Goal: Information Seeking & Learning: Check status

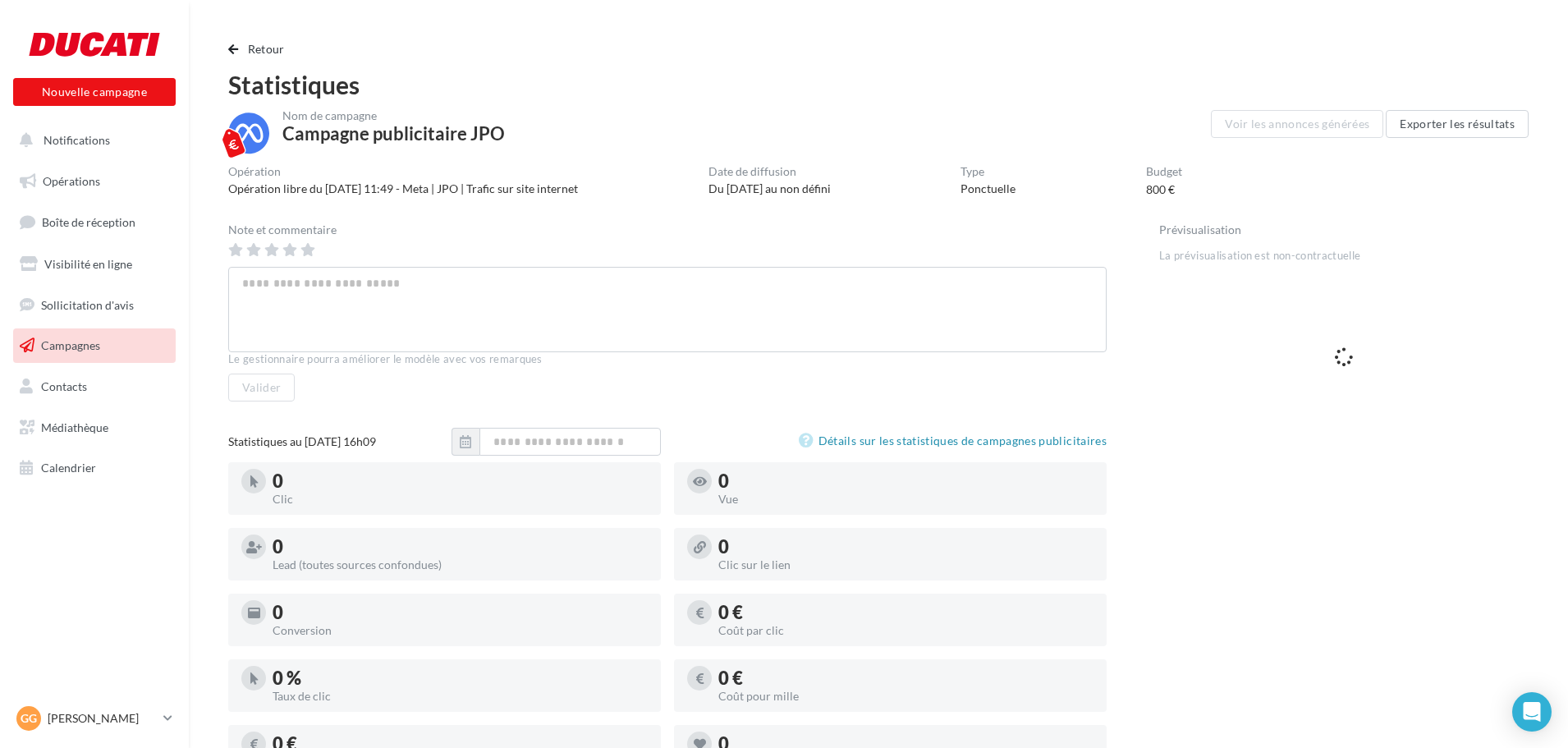
click at [60, 350] on span "Campagnes" at bounding box center [70, 345] width 59 height 14
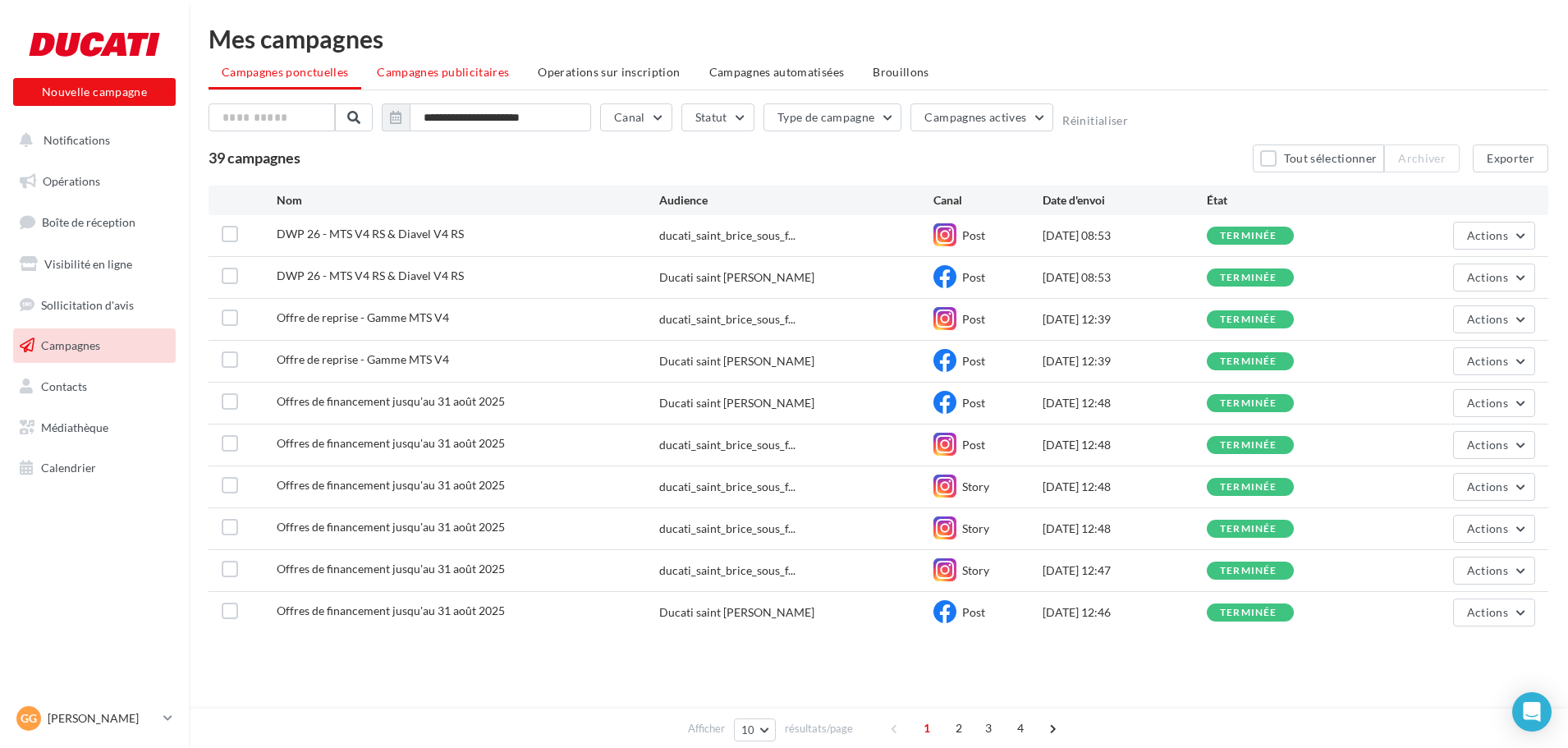
click at [461, 73] on span "Campagnes publicitaires" at bounding box center [443, 72] width 132 height 14
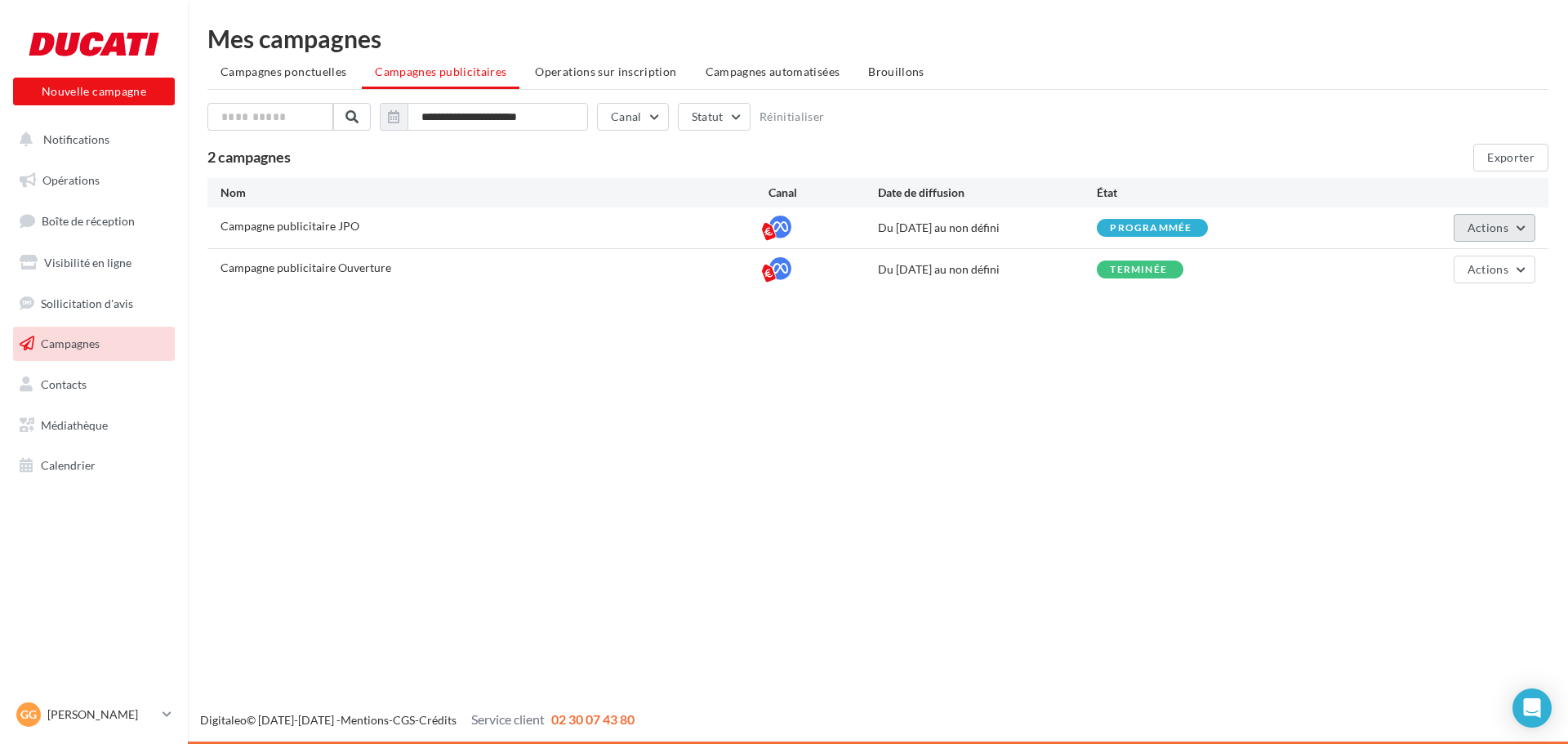
click at [1466, 230] on button "Actions" at bounding box center [1494, 227] width 82 height 28
click at [1419, 307] on button "Voir les résultats" at bounding box center [1453, 308] width 163 height 42
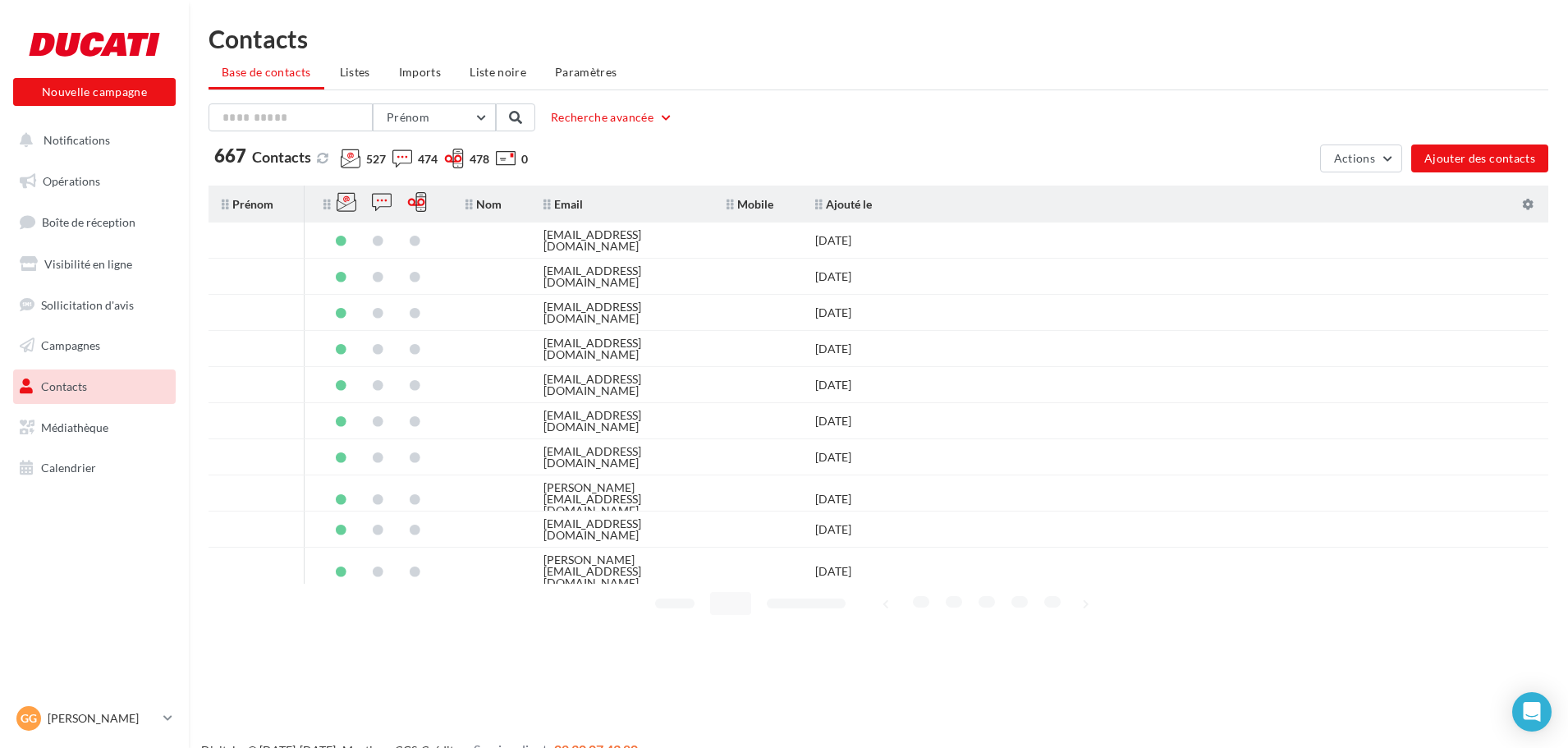
click at [81, 200] on ul "Opérations Boîte de réception Visibilité en ligne Sollicitation d'avis Campagne…" at bounding box center [94, 325] width 176 height 334
click at [83, 180] on span "Opérations" at bounding box center [71, 180] width 57 height 14
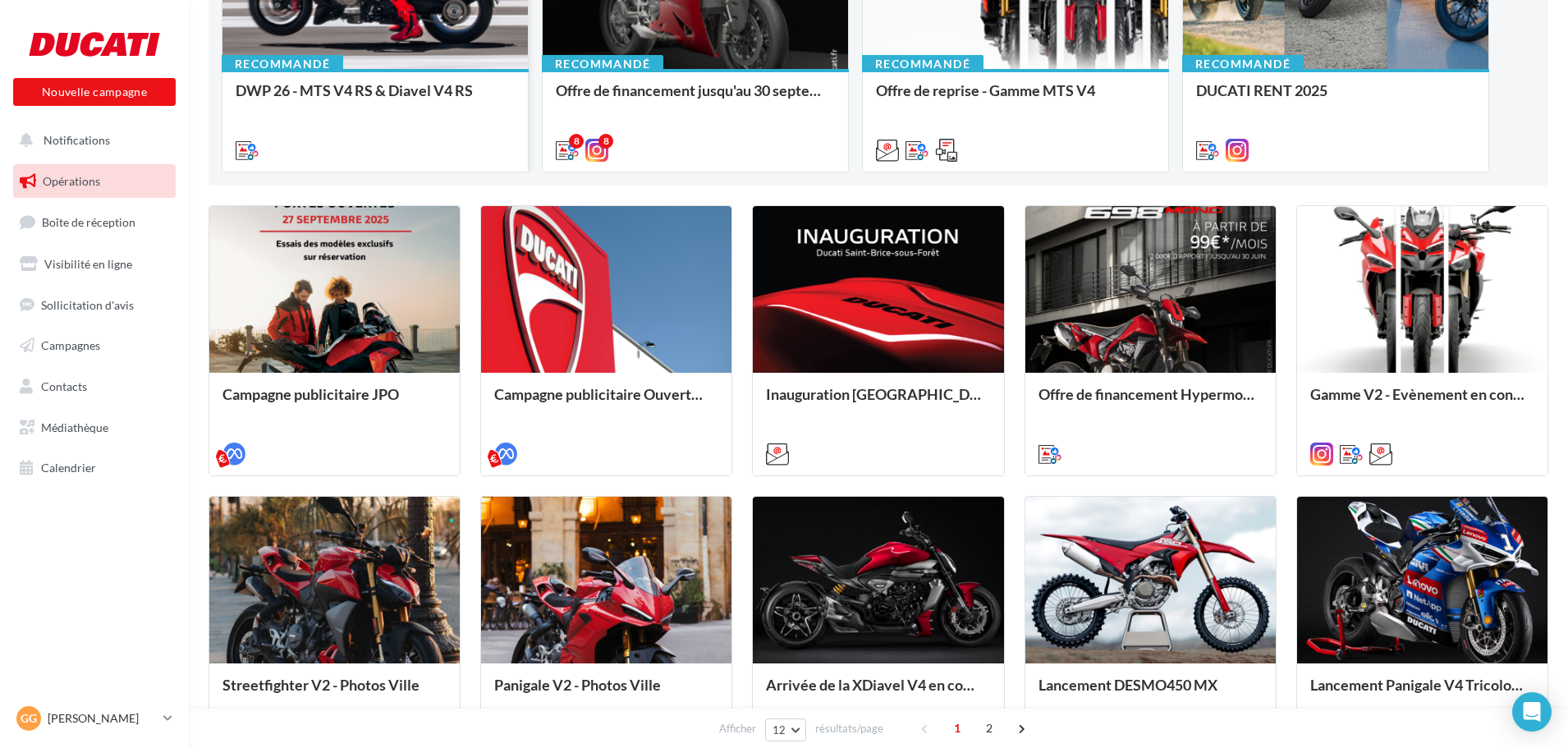
scroll to position [411, 0]
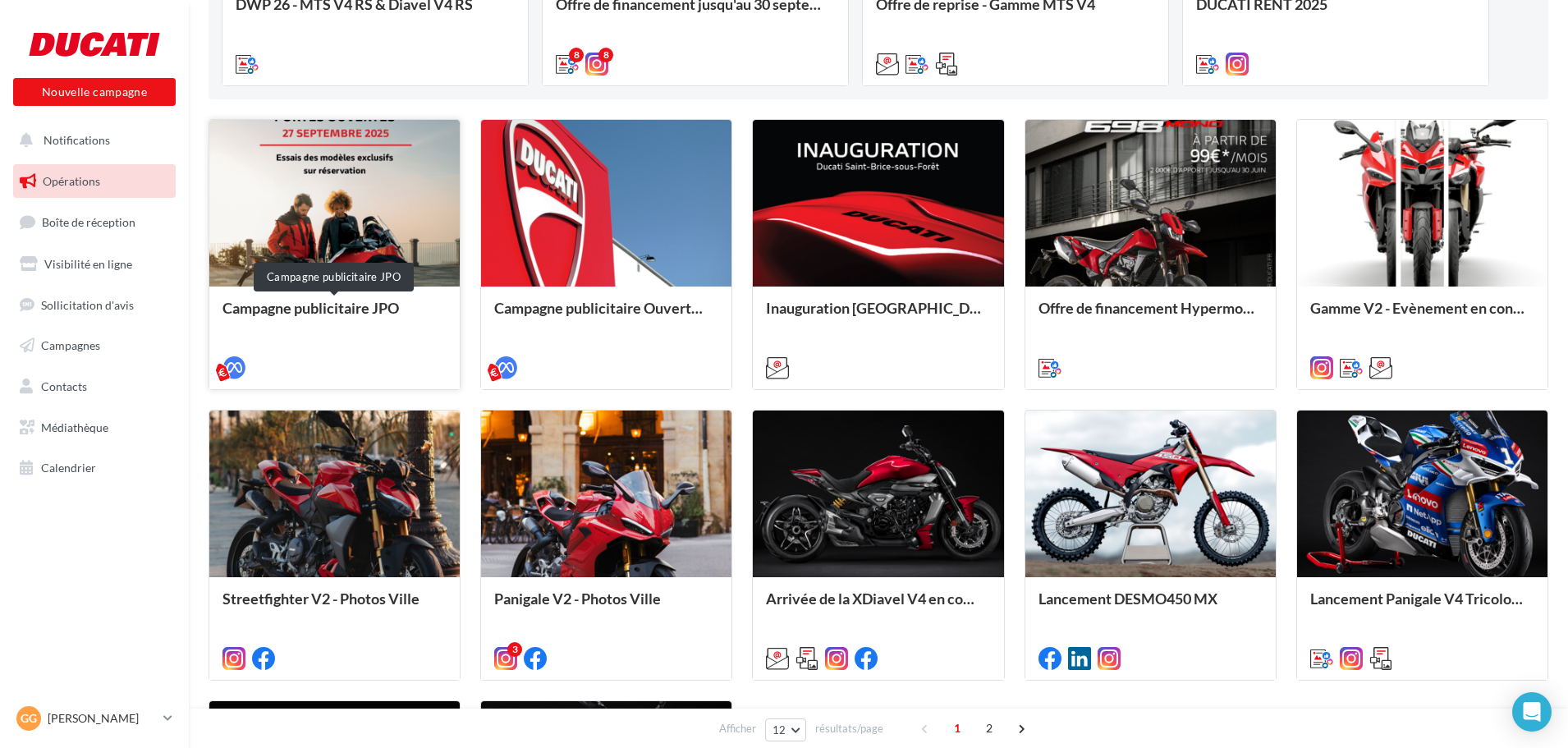
click at [316, 306] on div "Campagne publicitaire JPO" at bounding box center [334, 316] width 224 height 33
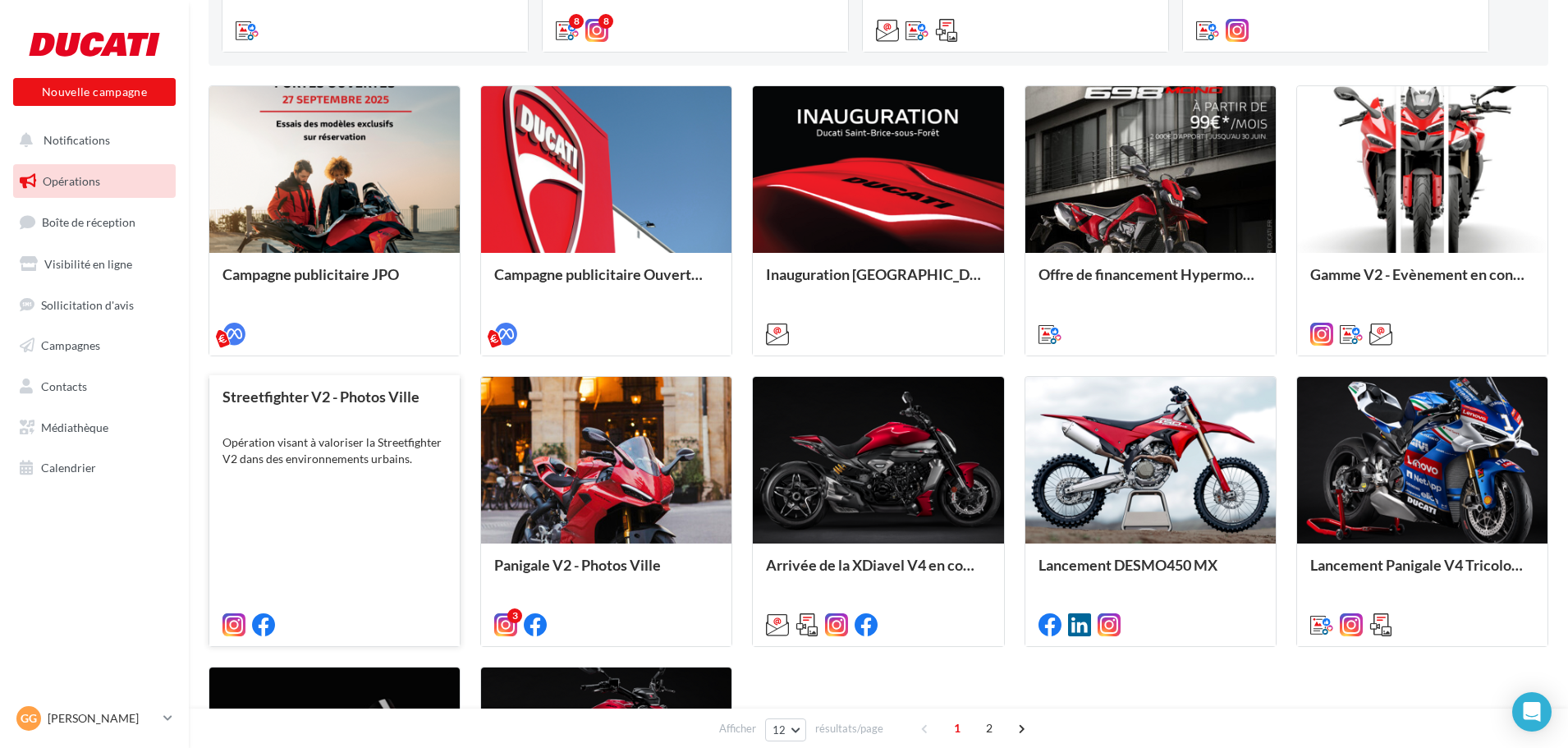
scroll to position [442, 0]
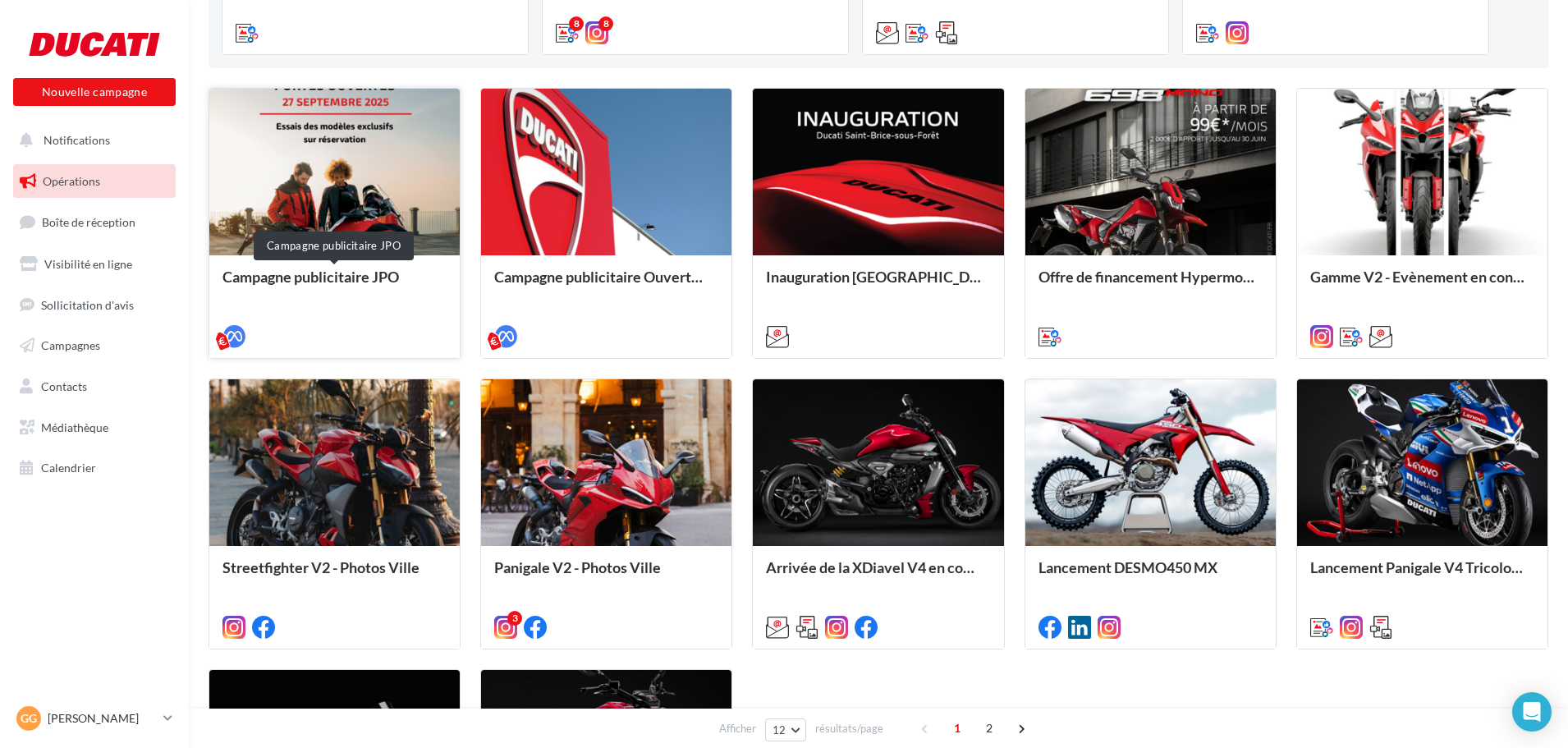
click at [331, 277] on div "Campagne publicitaire JPO" at bounding box center [334, 285] width 224 height 33
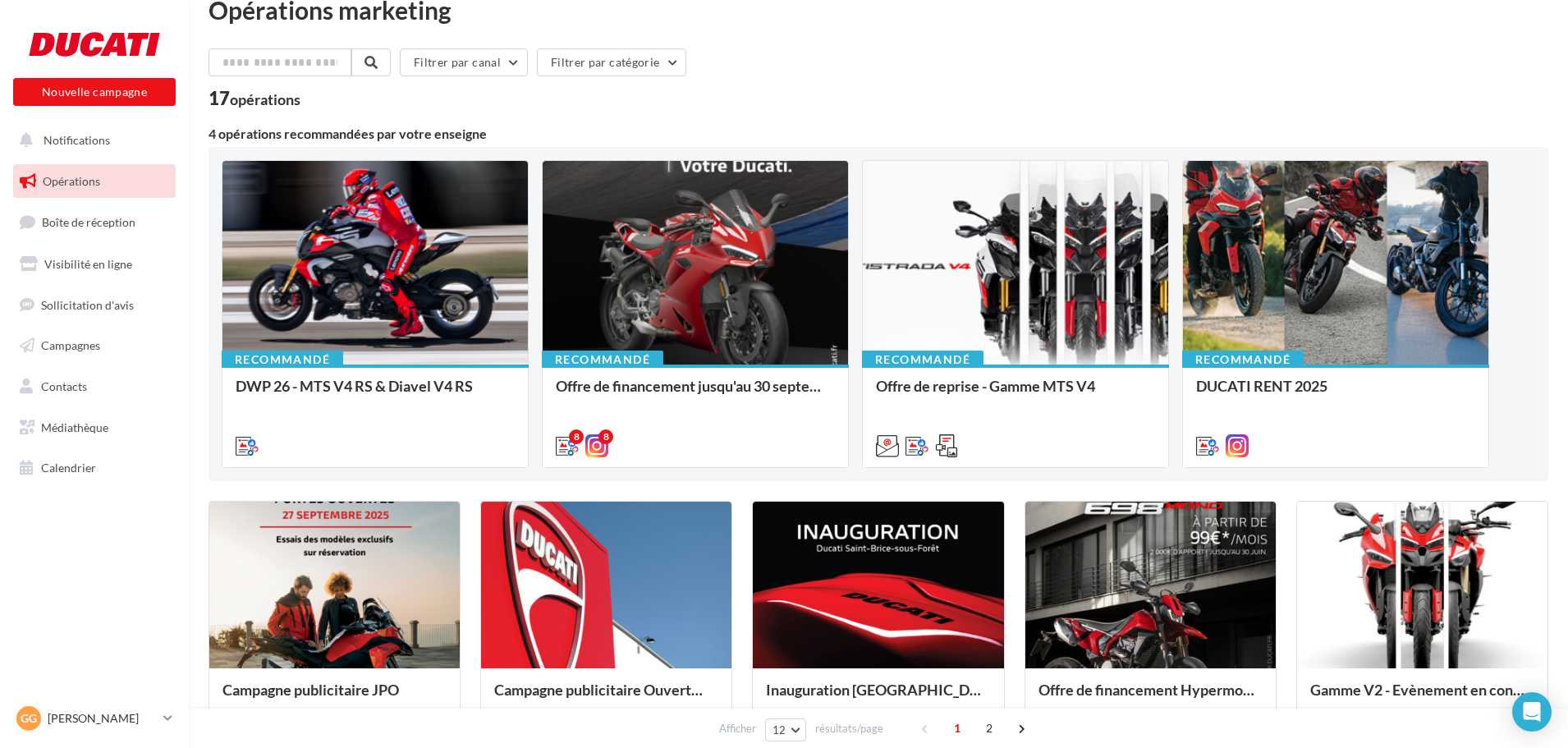
scroll to position [0, 0]
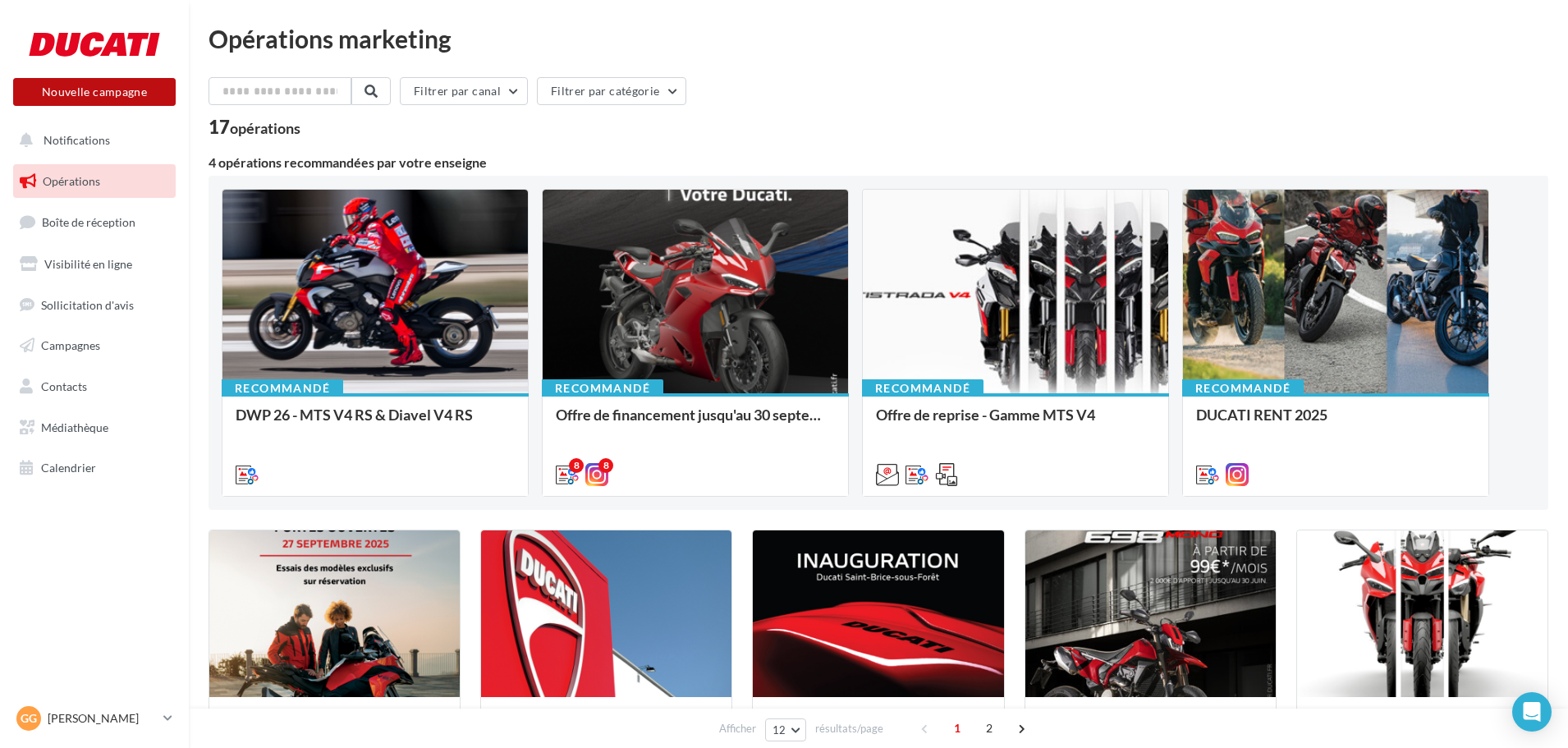
click at [108, 102] on button "Nouvelle campagne" at bounding box center [93, 92] width 162 height 28
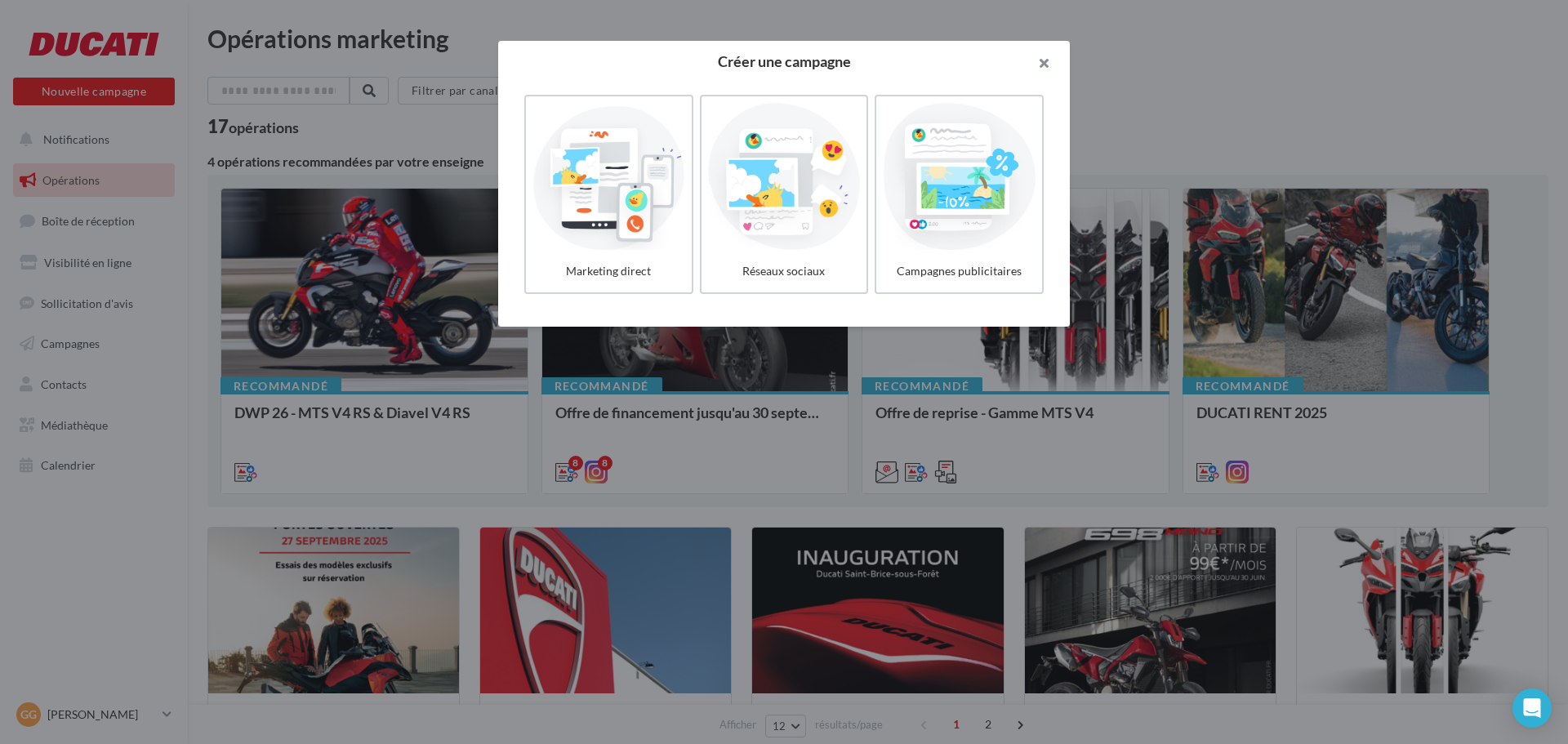
click at [1046, 64] on button "button" at bounding box center [1038, 65] width 65 height 49
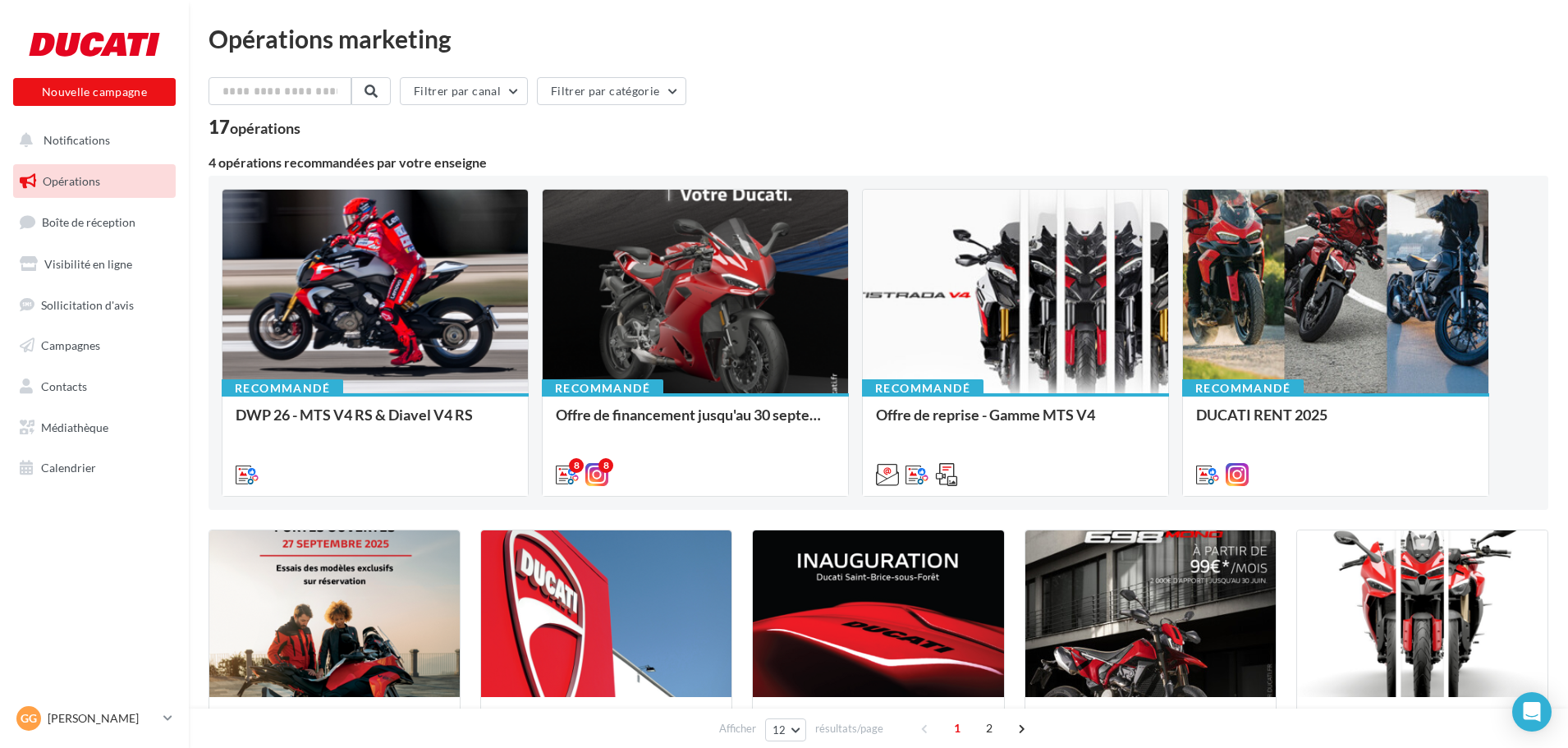
click at [67, 180] on span "Opérations" at bounding box center [71, 180] width 57 height 14
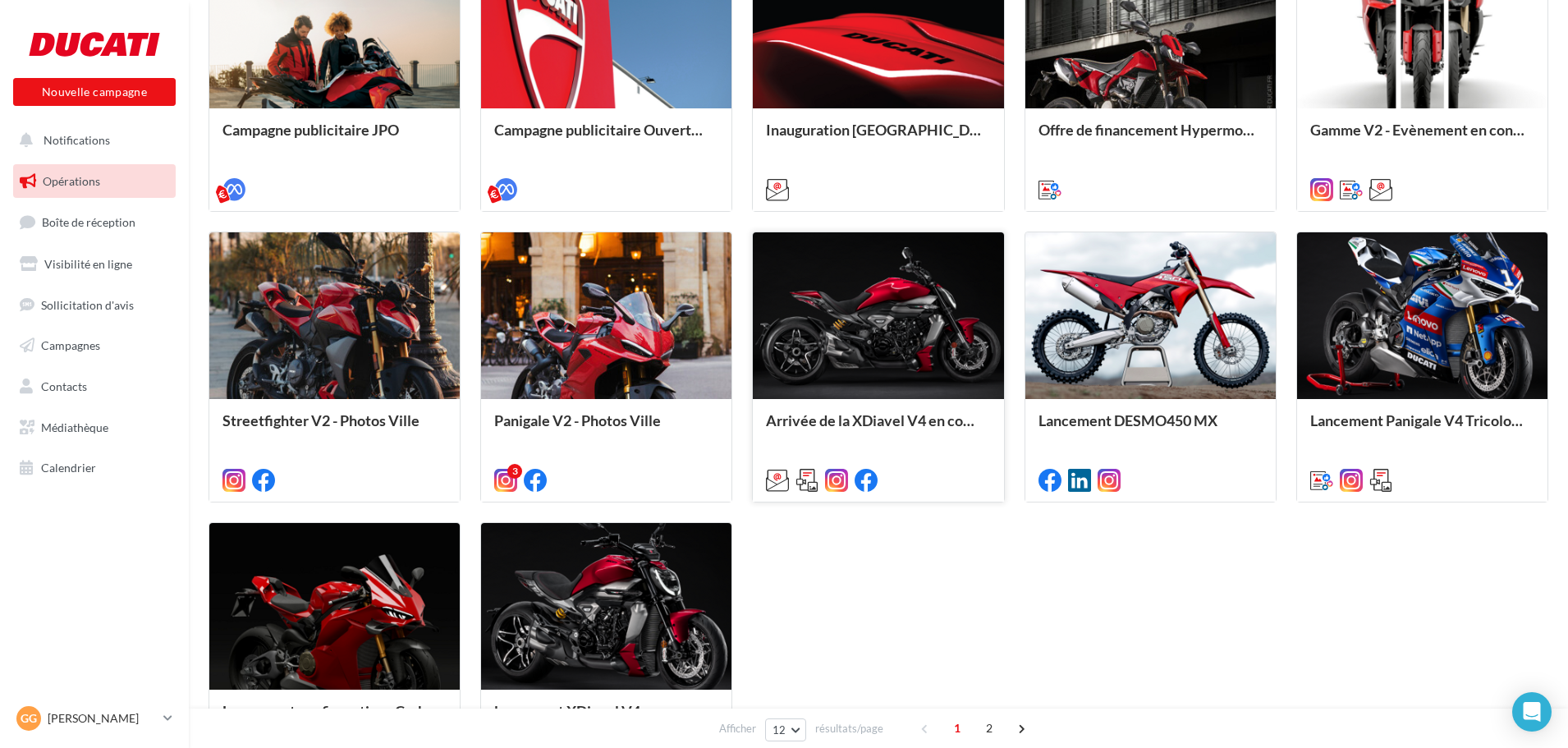
scroll to position [770, 0]
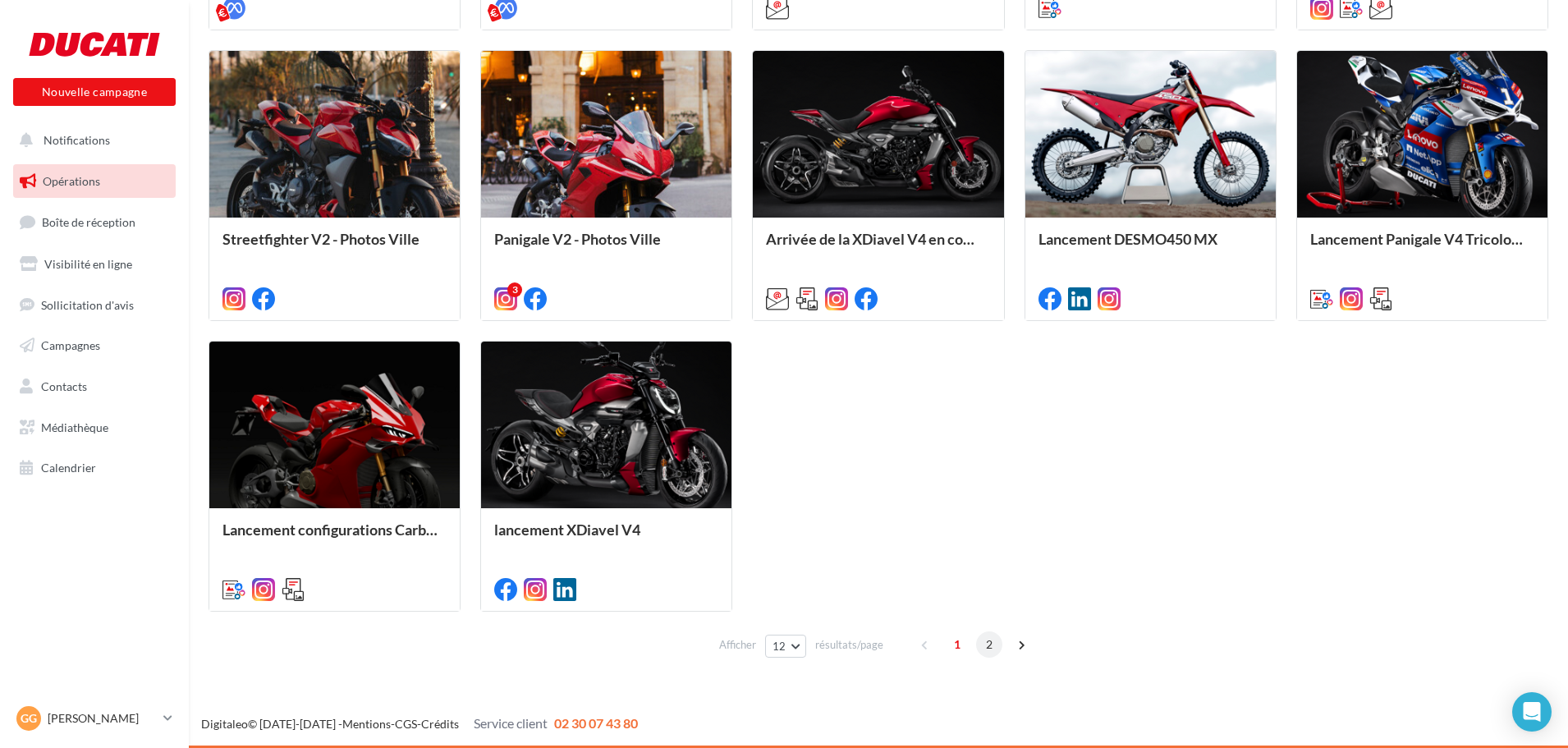
click at [988, 644] on span "2" at bounding box center [989, 644] width 26 height 26
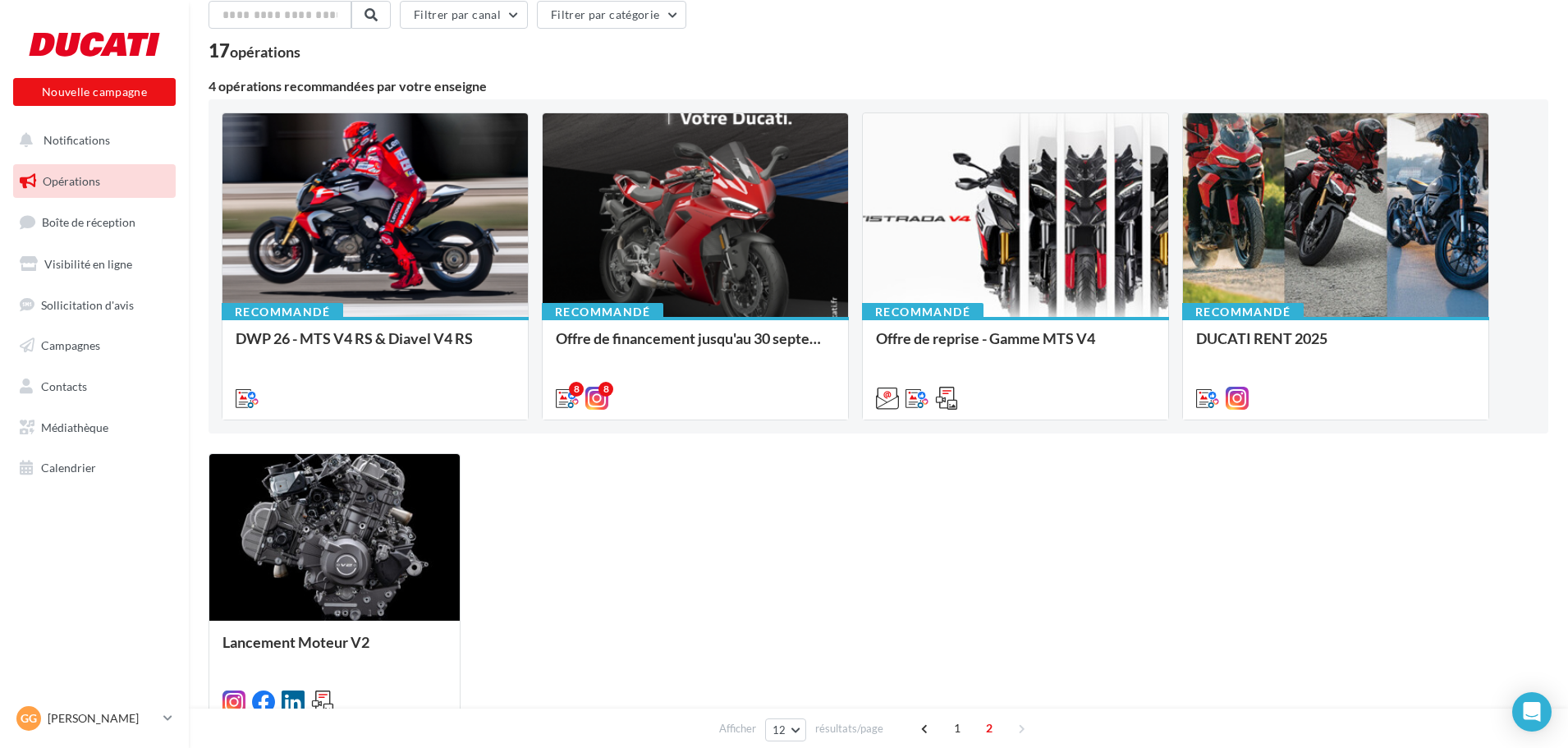
scroll to position [83, 0]
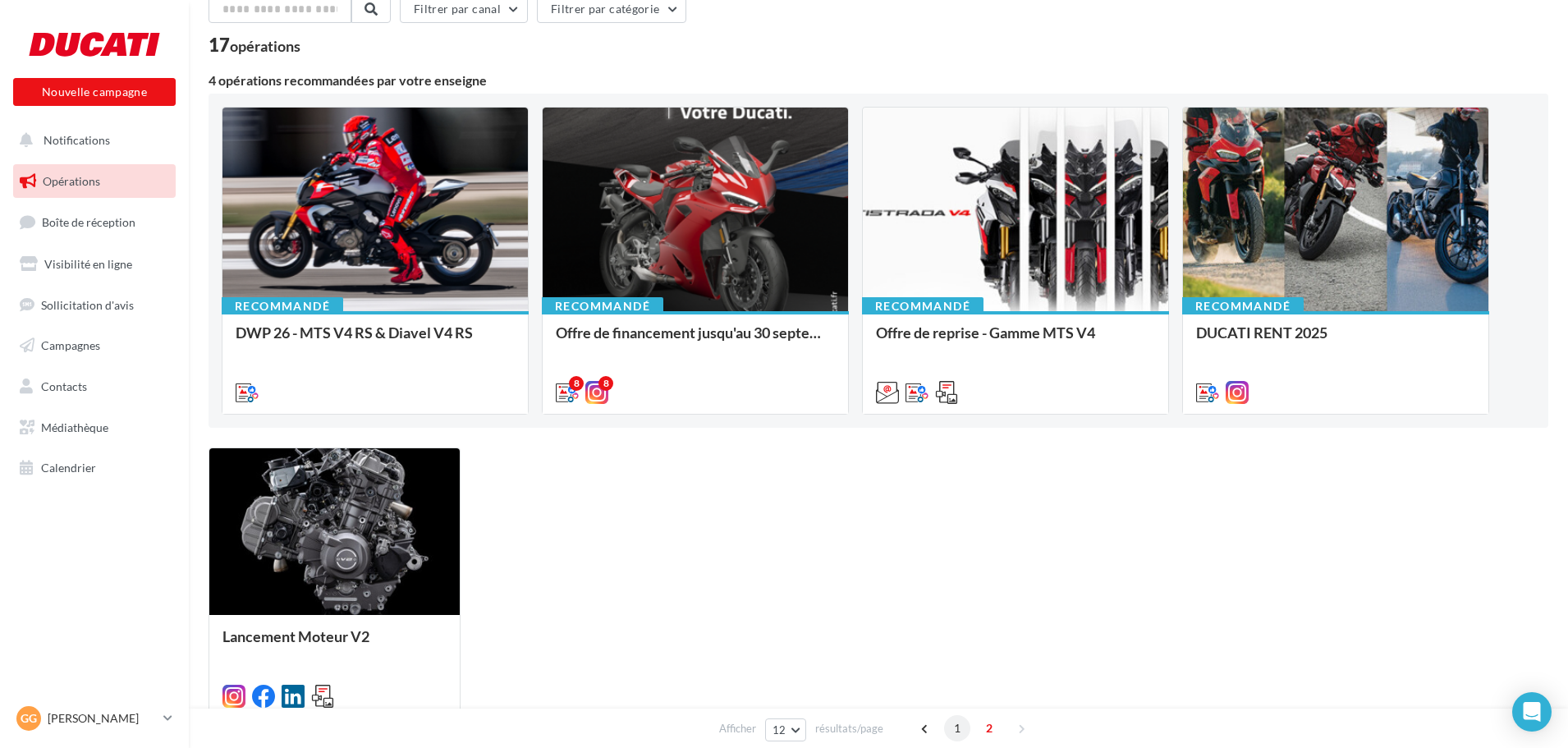
click at [959, 729] on span "1" at bounding box center [957, 728] width 26 height 26
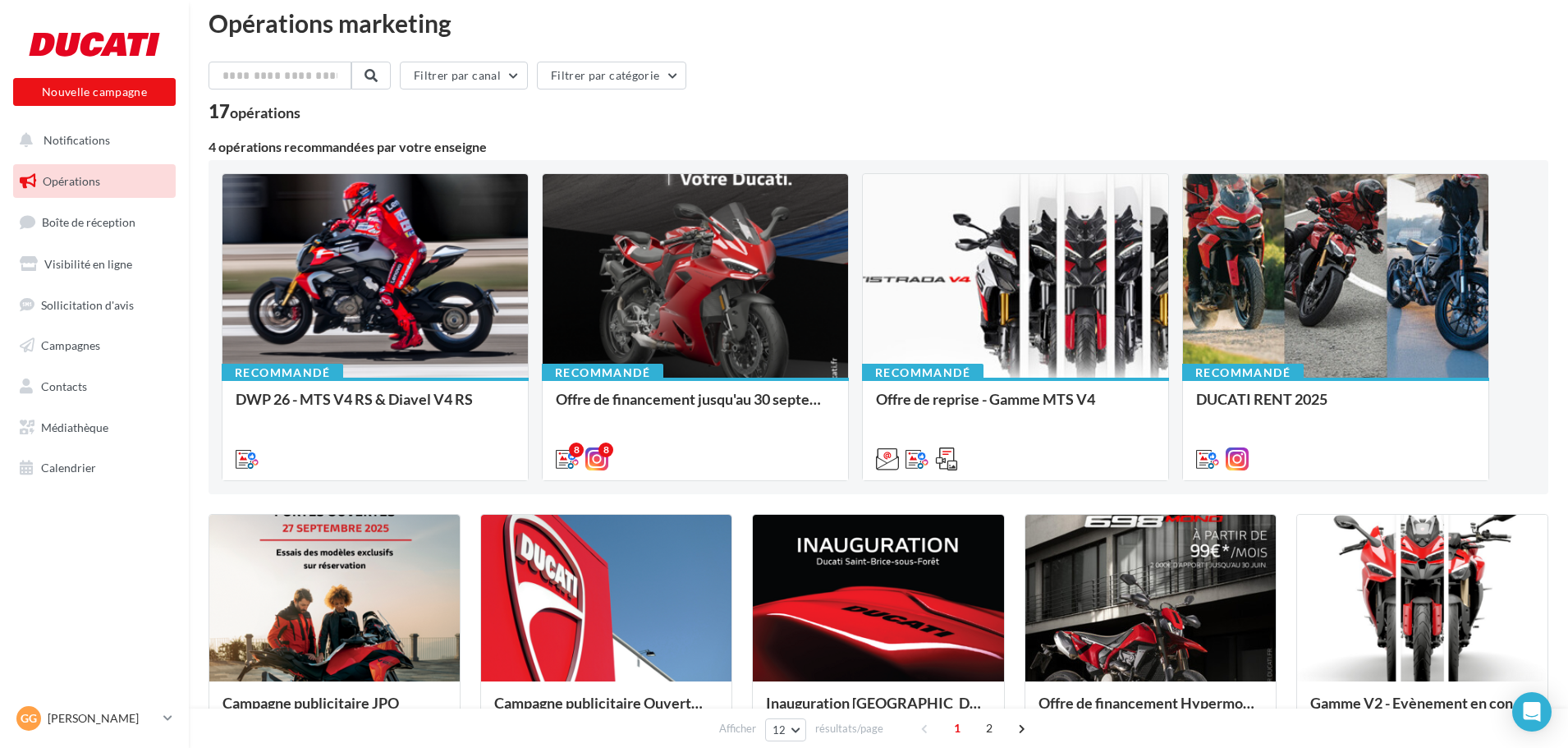
scroll to position [0, 0]
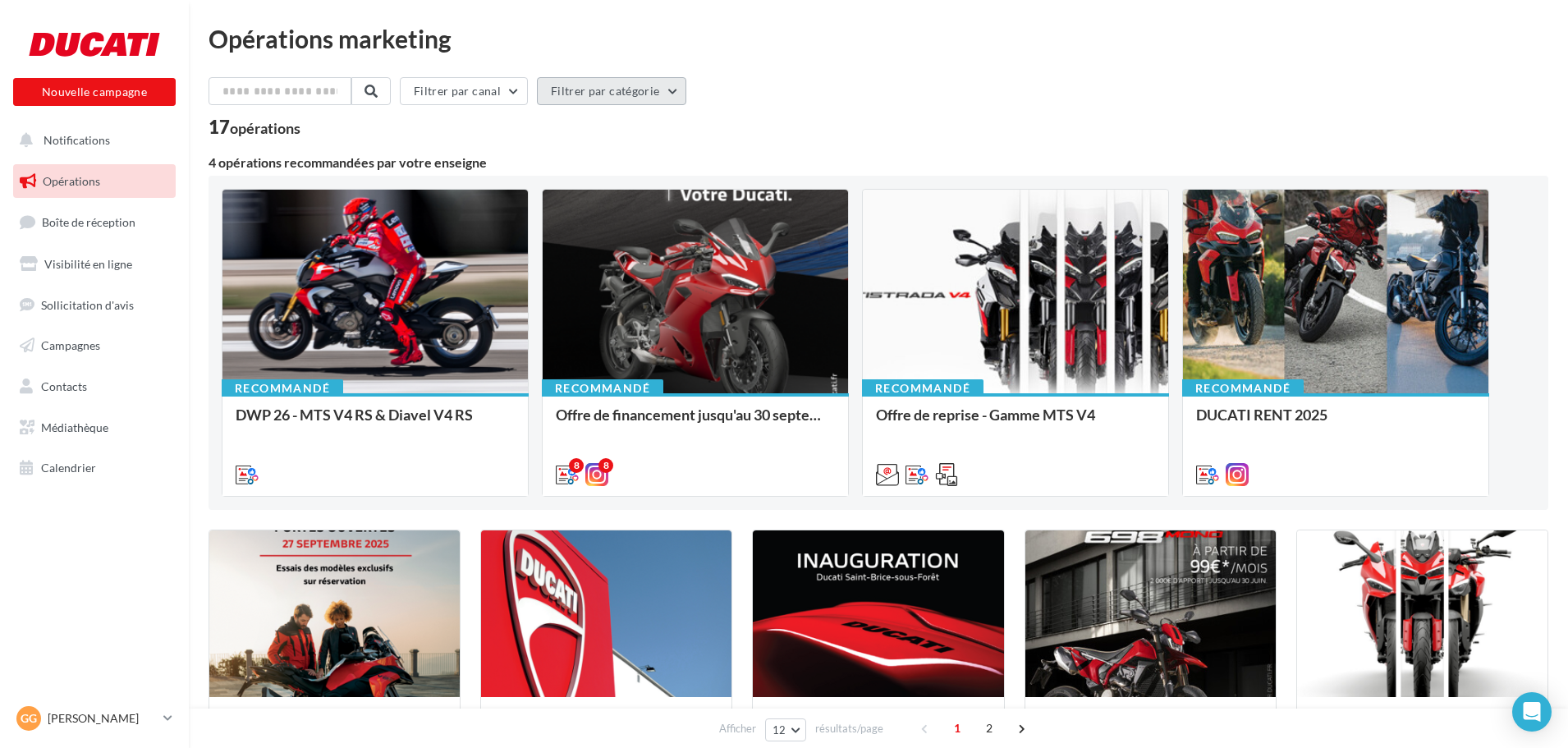
click at [570, 99] on button "Filtrer par catégorie" at bounding box center [611, 91] width 150 height 28
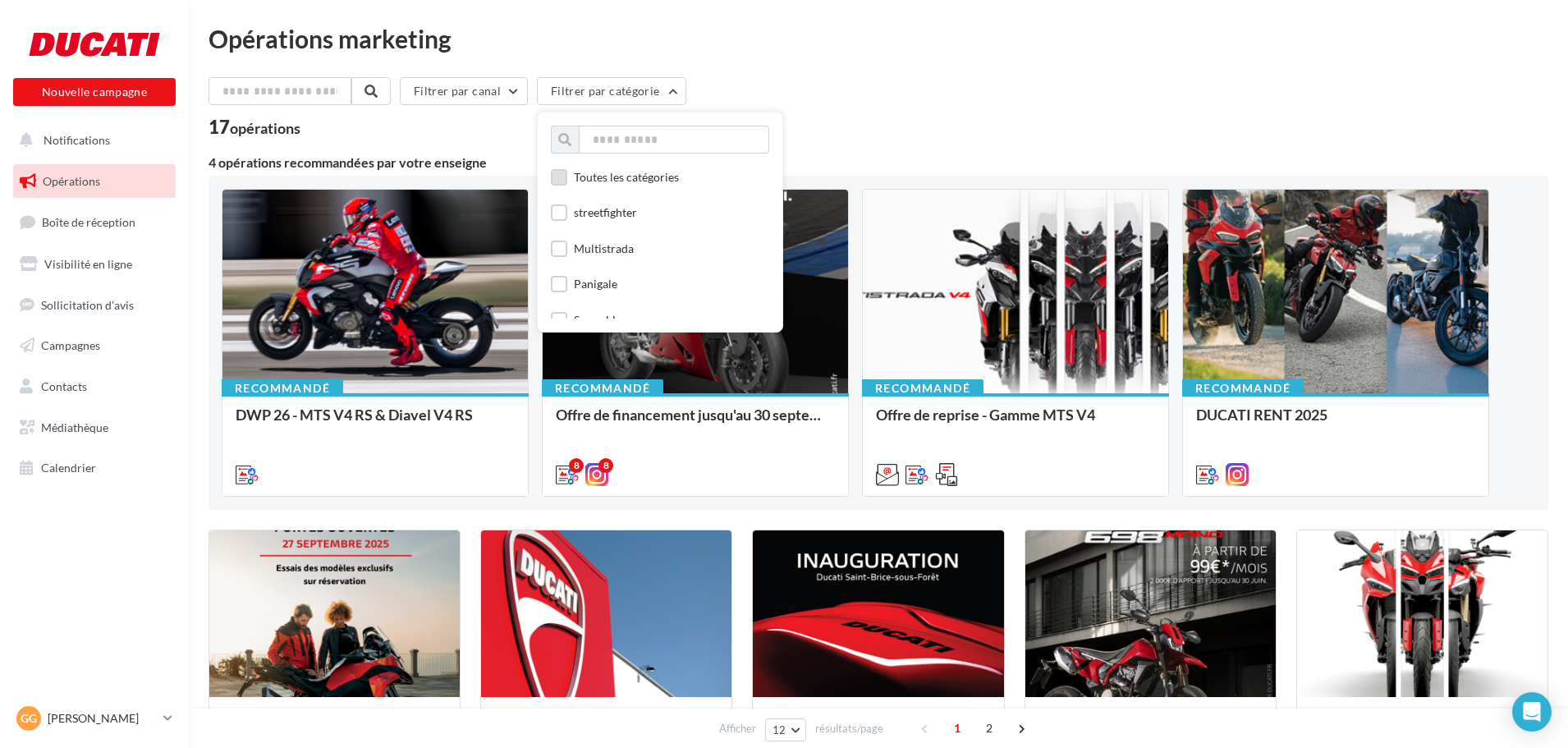
click at [602, 172] on div "Toutes les catégories" at bounding box center [627, 177] width 105 height 16
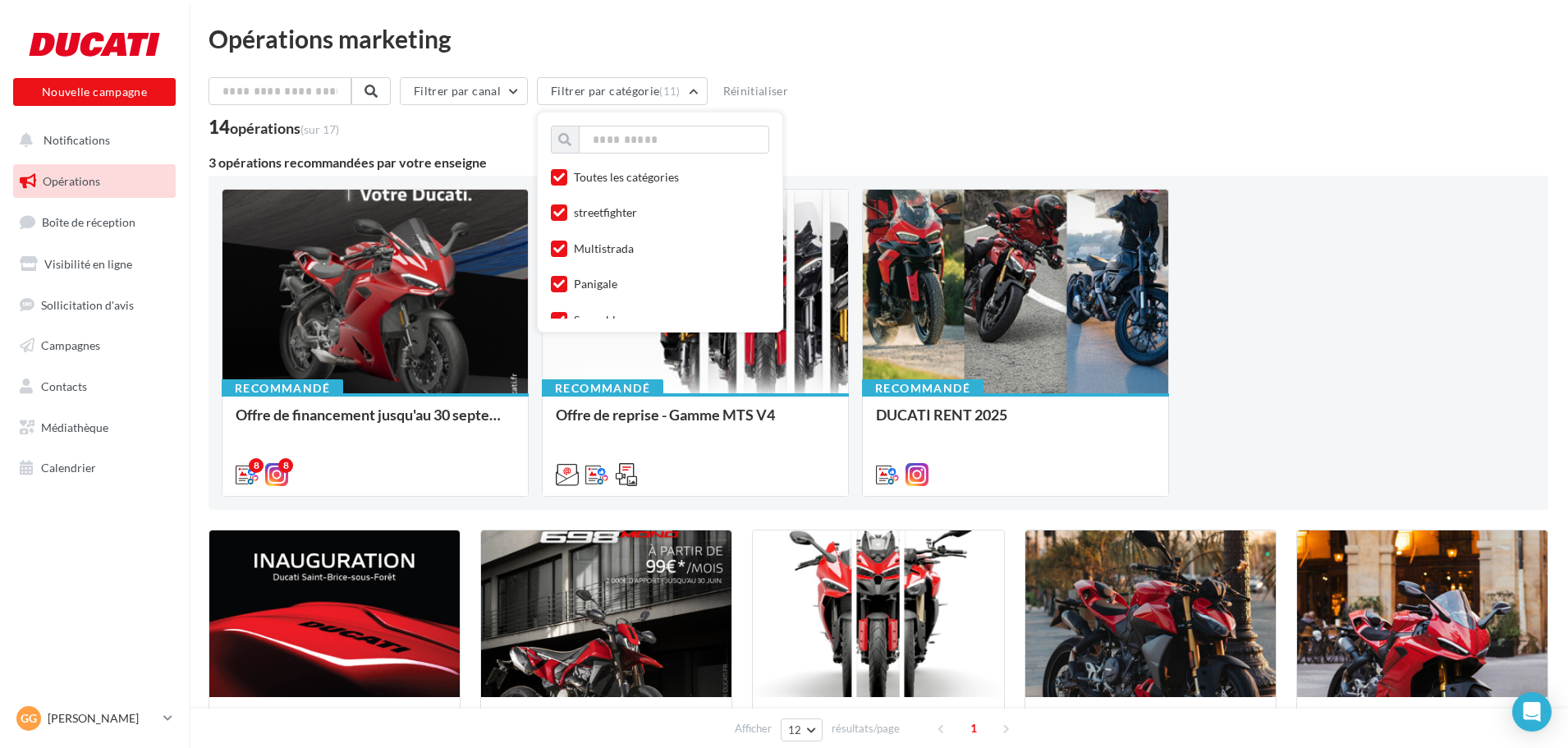
click at [1277, 143] on div "Filtrer par canal Filtrer par catégorie (11) Toutes les catégories streetfighte…" at bounding box center [878, 755] width 1339 height 1356
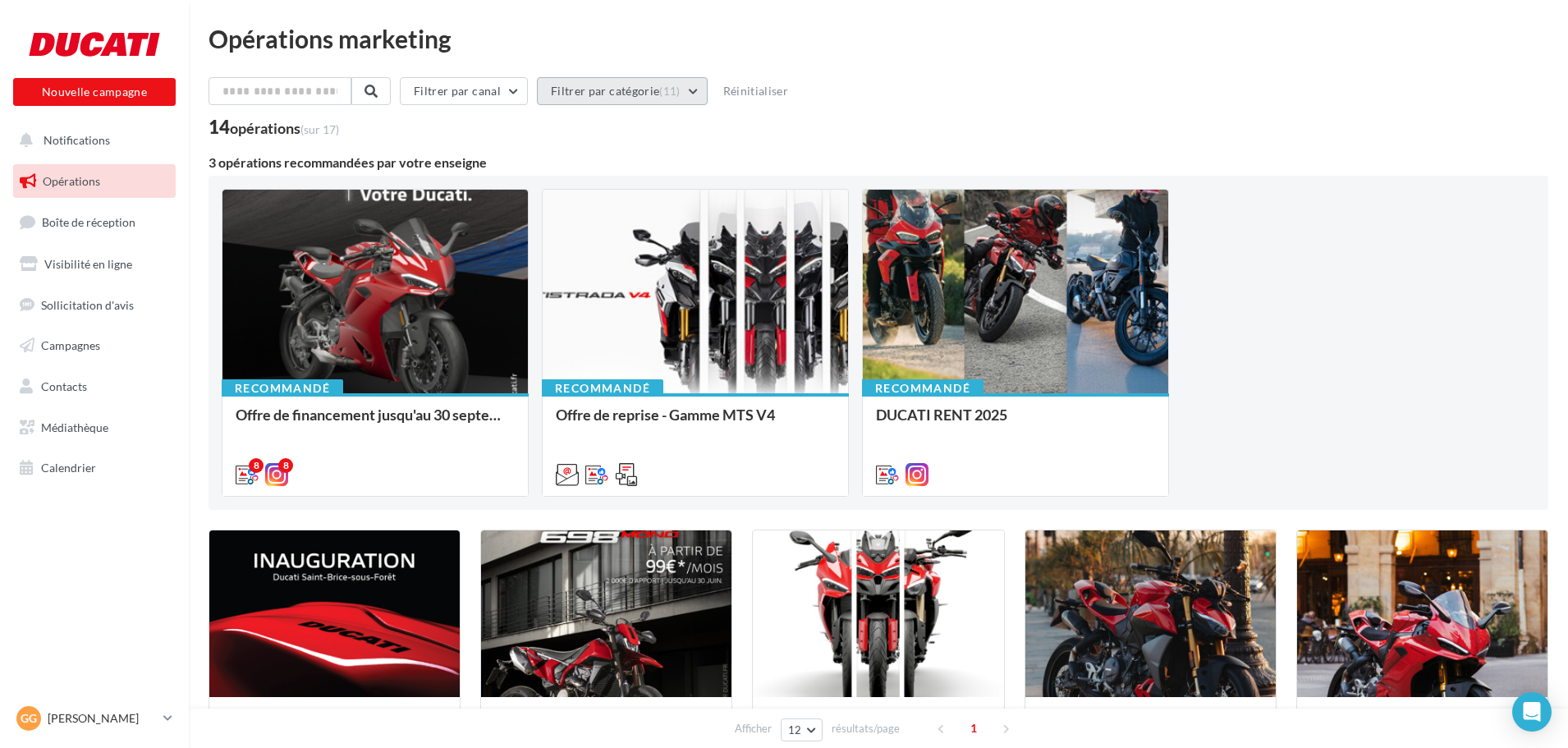
click at [693, 83] on button "Filtrer par catégorie (11)" at bounding box center [622, 91] width 170 height 28
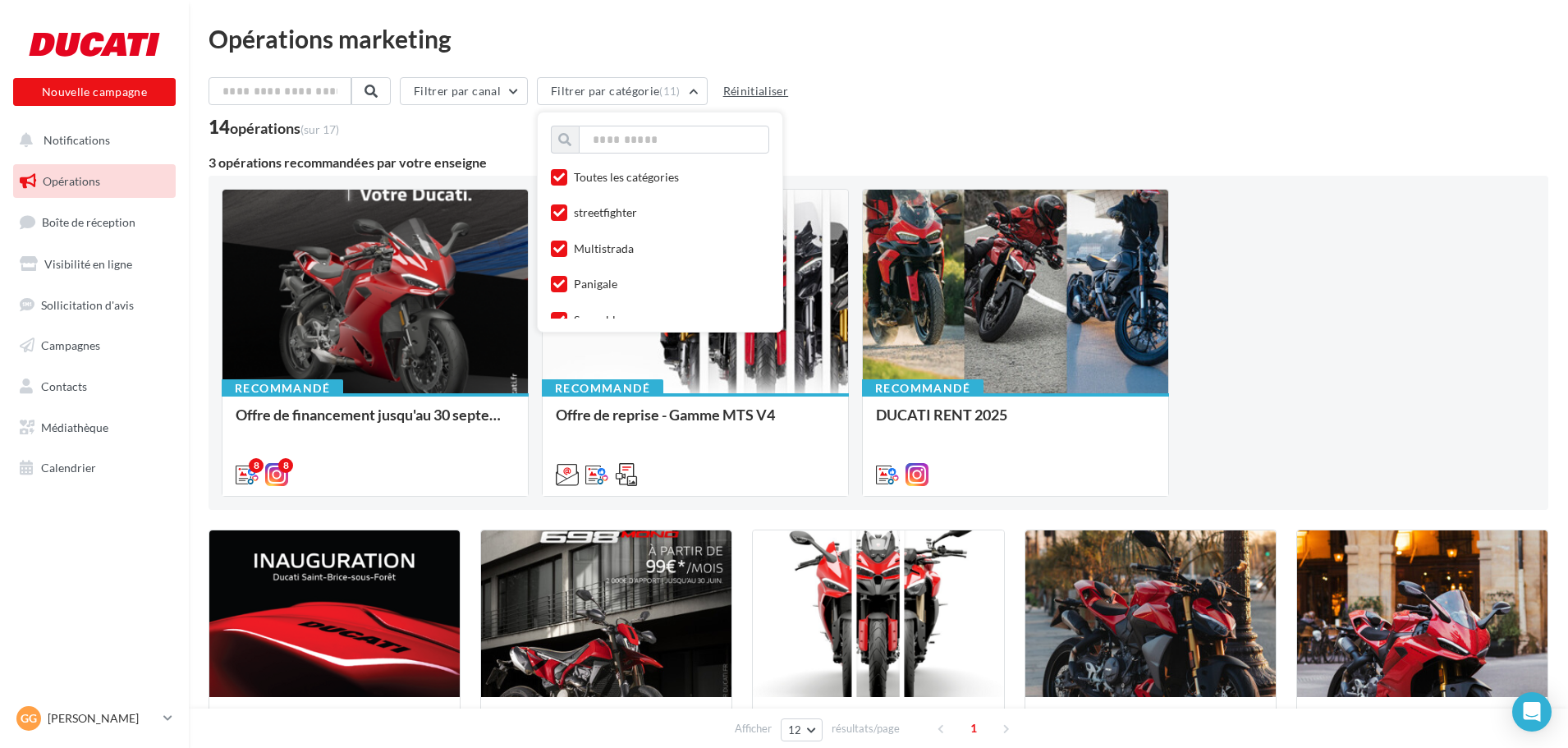
click at [745, 88] on button "Réinitialiser" at bounding box center [755, 92] width 79 height 20
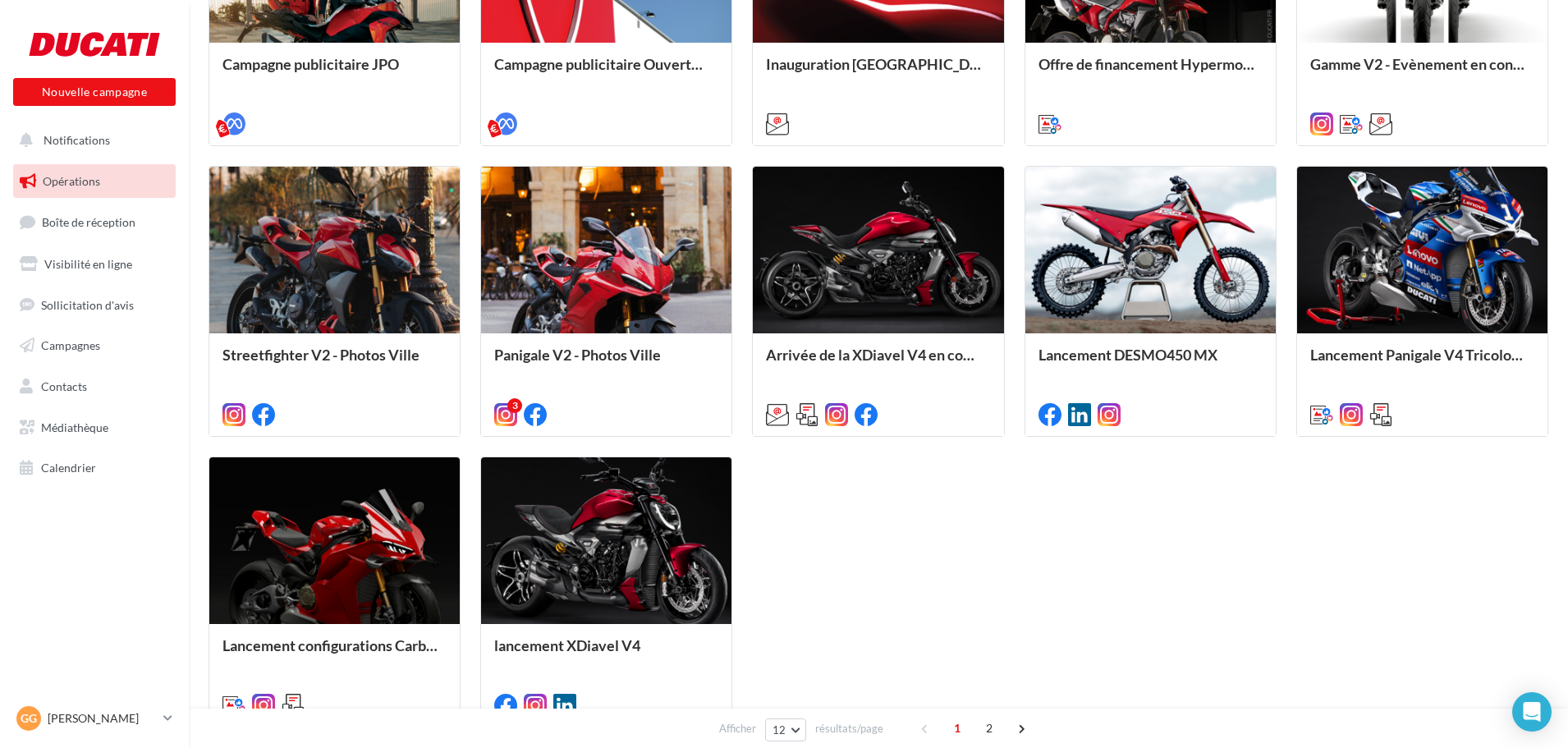
scroll to position [770, 0]
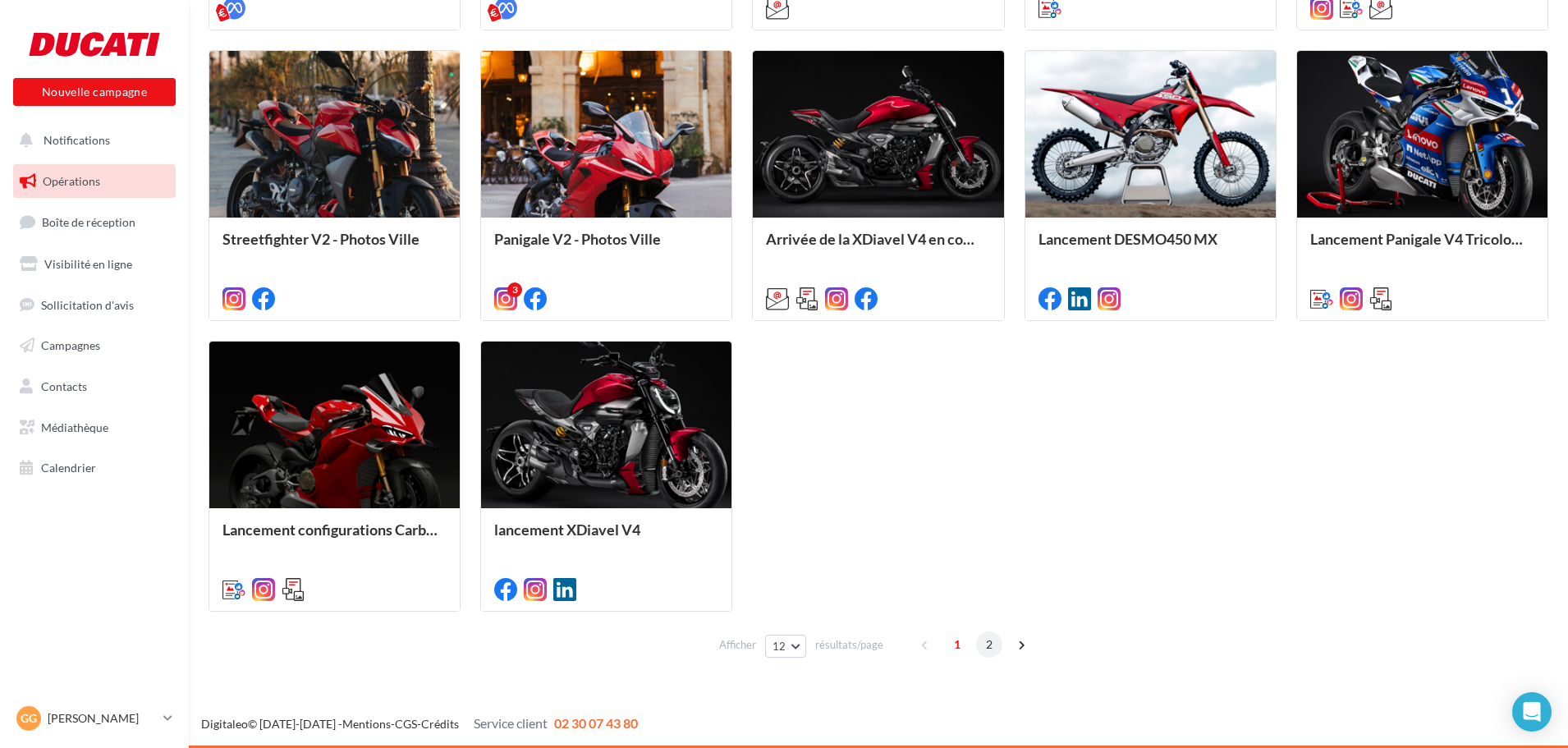
click at [985, 646] on span "2" at bounding box center [989, 644] width 26 height 26
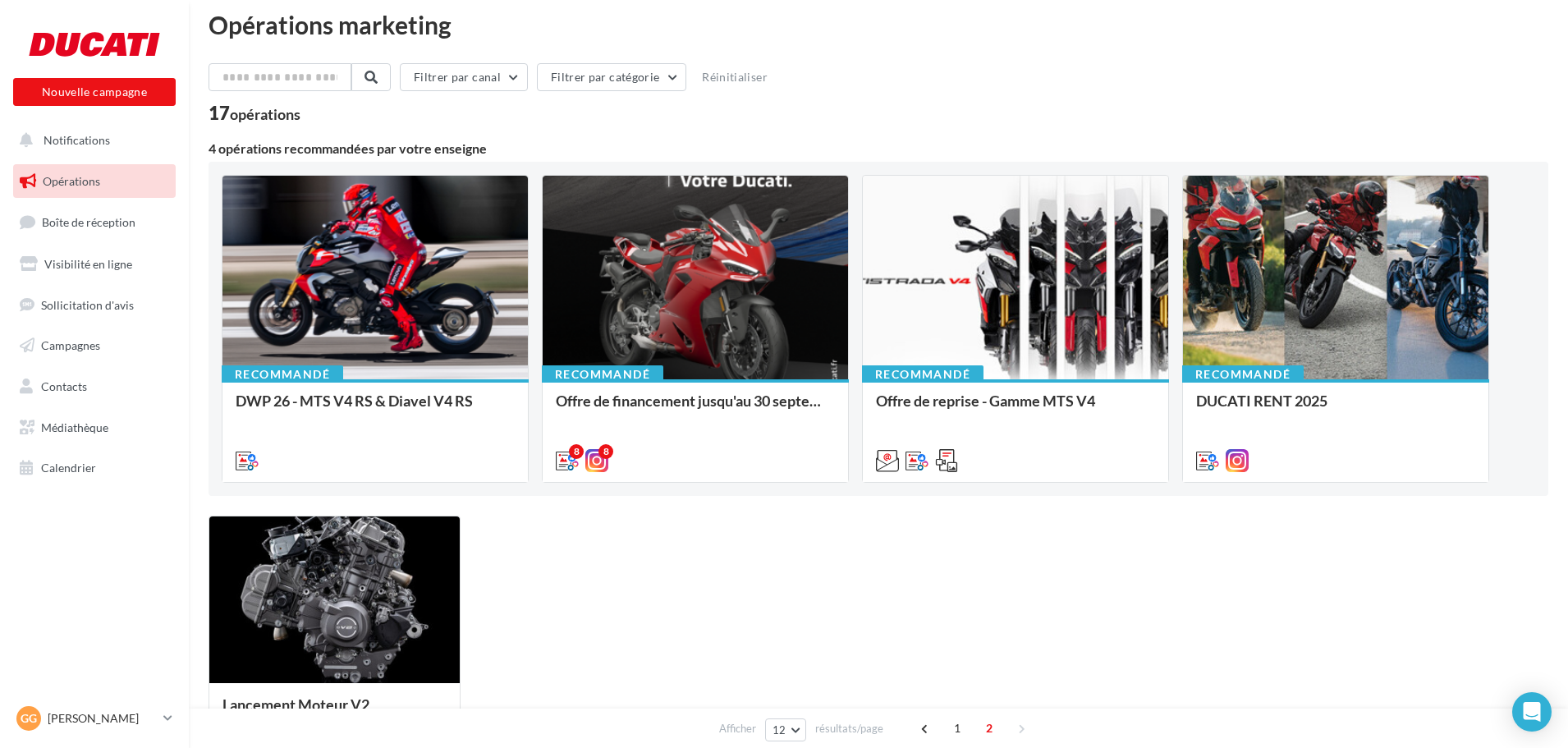
scroll to position [0, 0]
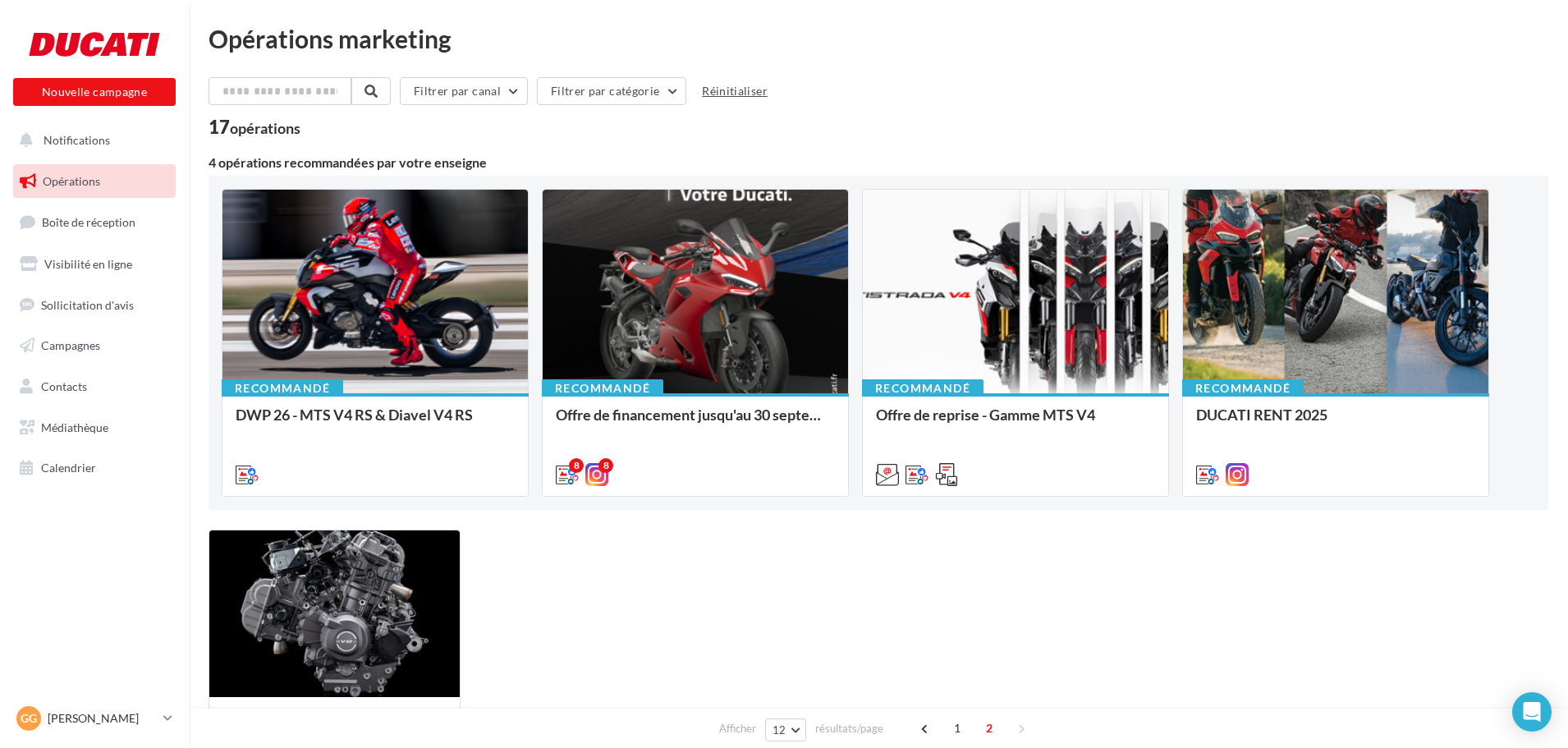
click at [741, 83] on button "Réinitialiser" at bounding box center [735, 92] width 79 height 20
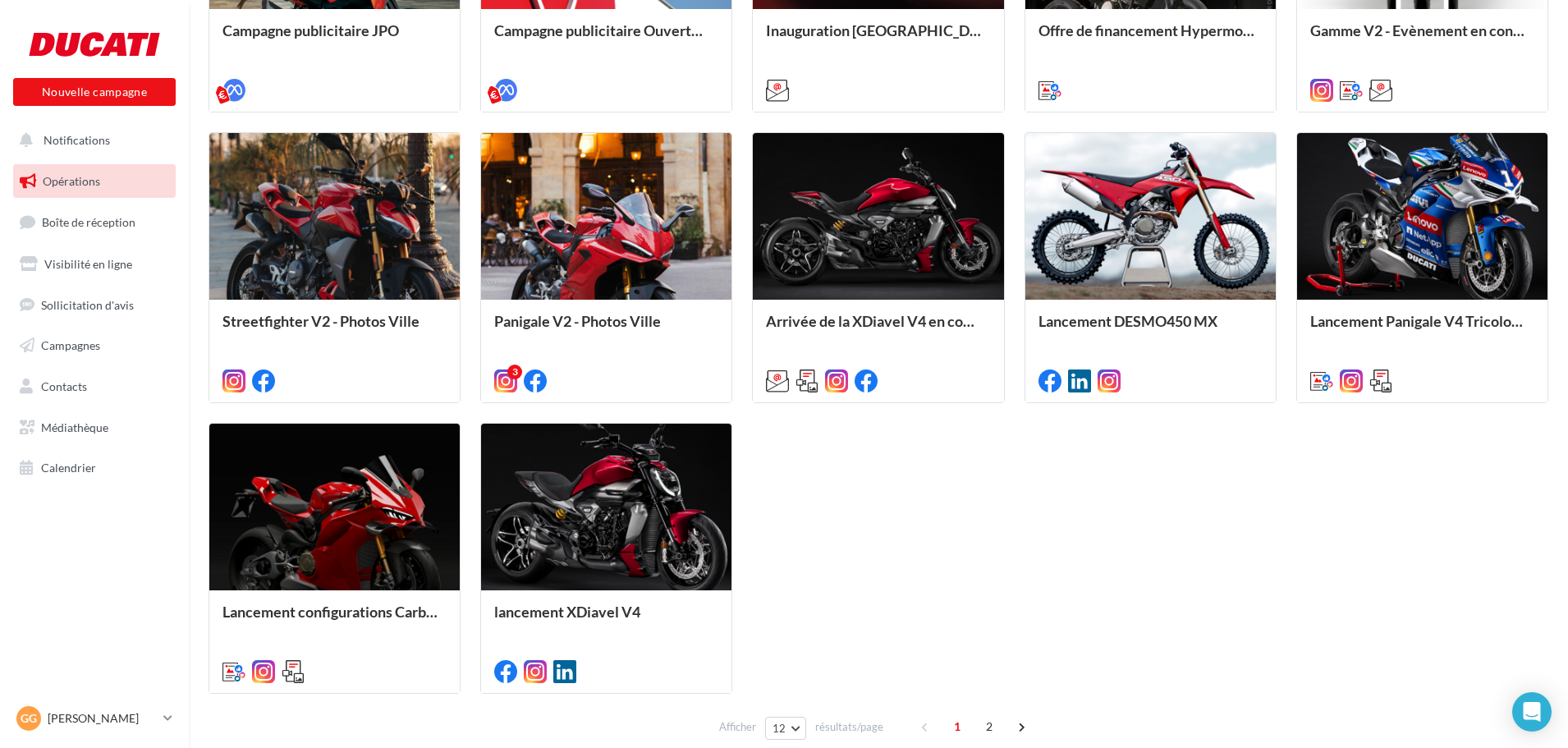
scroll to position [739, 0]
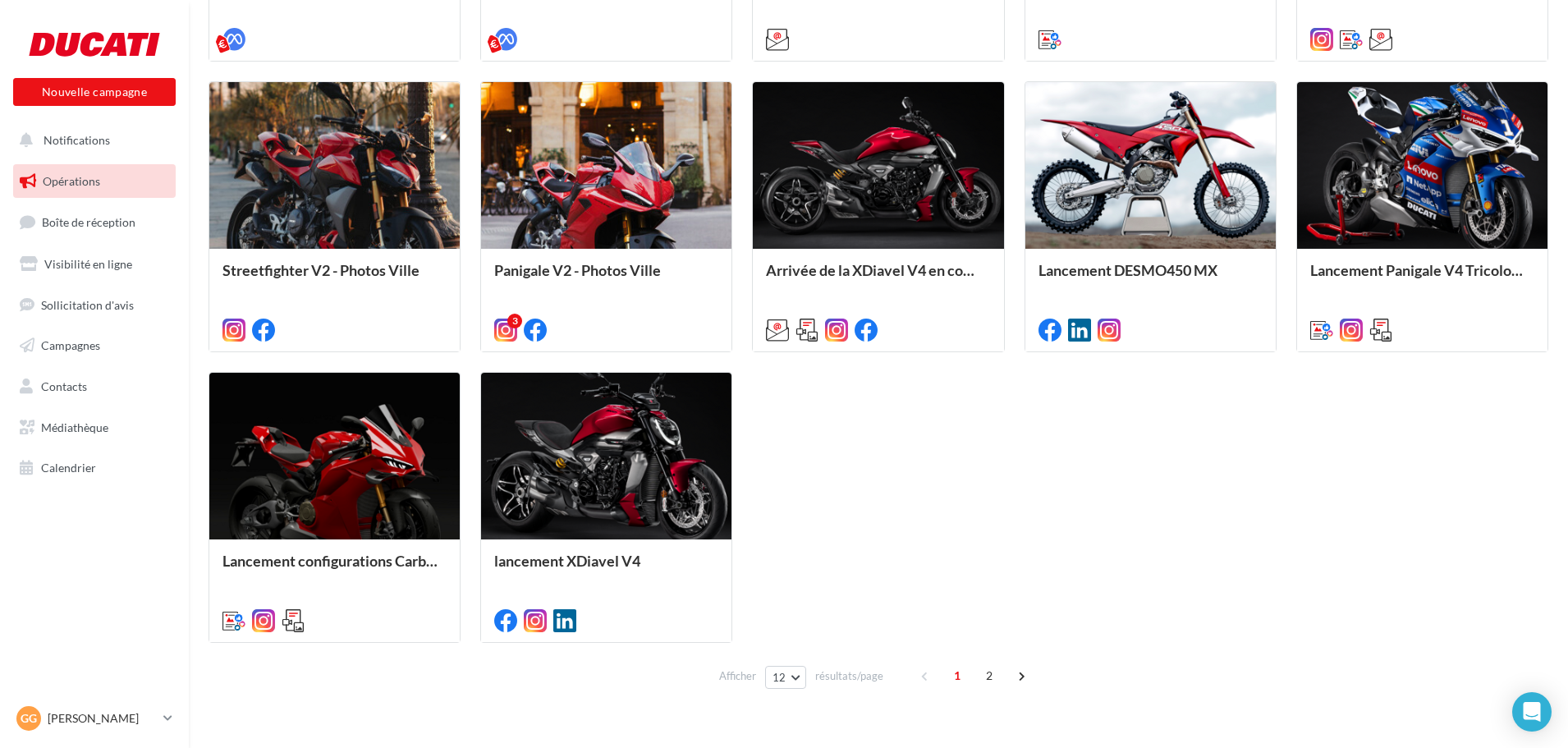
click at [91, 190] on link "Opérations" at bounding box center [94, 181] width 169 height 34
click at [122, 98] on button "Nouvelle campagne" at bounding box center [93, 92] width 162 height 28
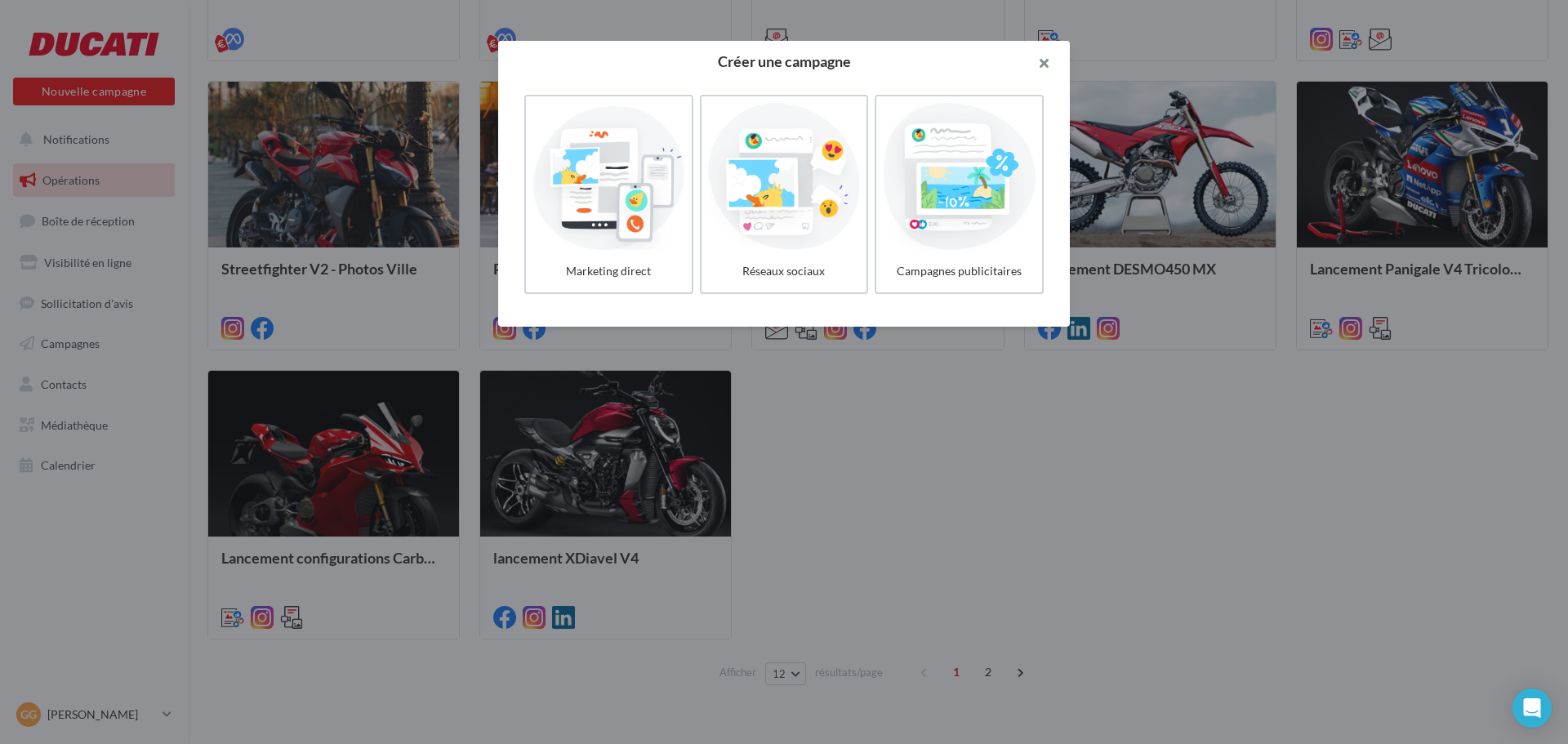
click at [1051, 61] on button "button" at bounding box center [1038, 65] width 65 height 49
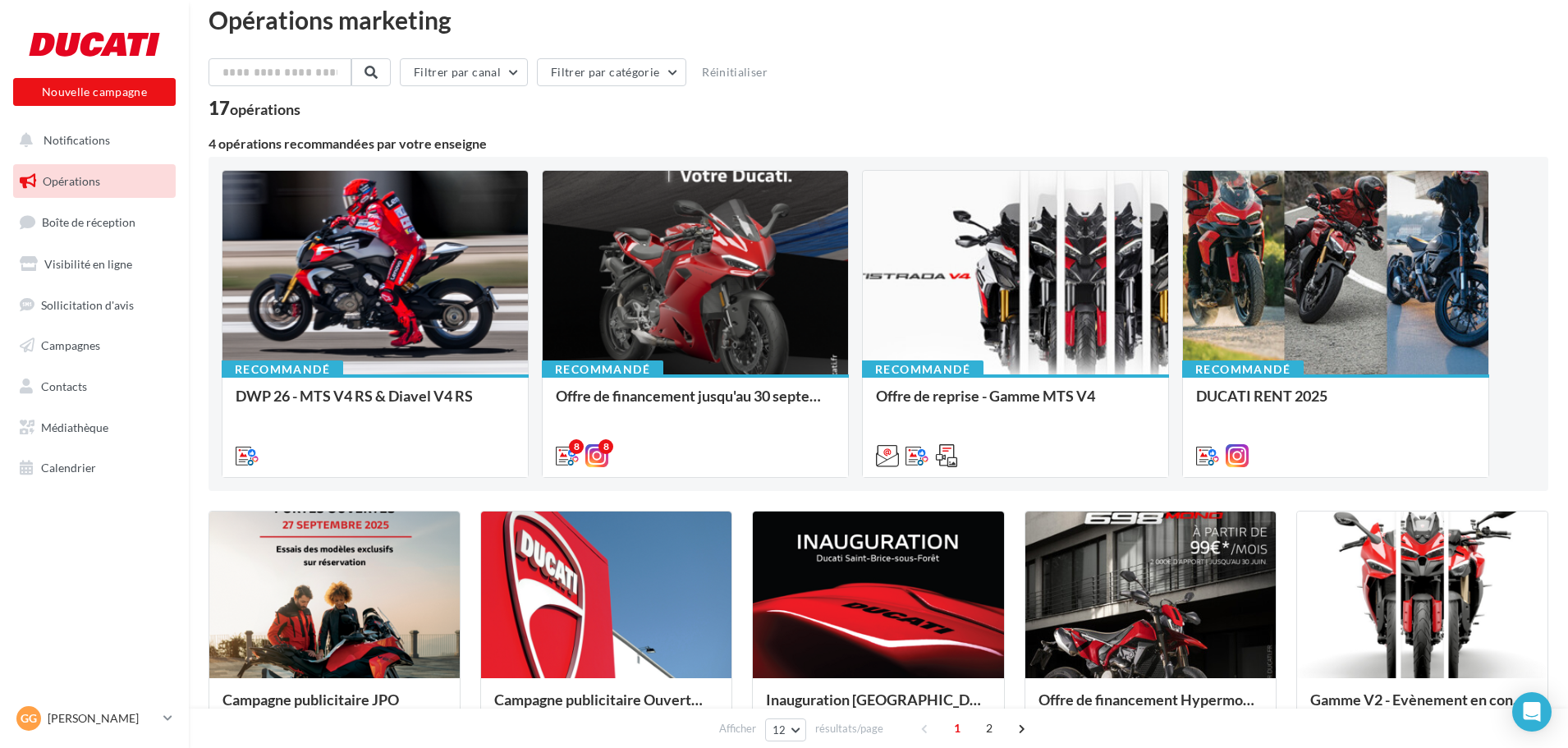
scroll to position [0, 0]
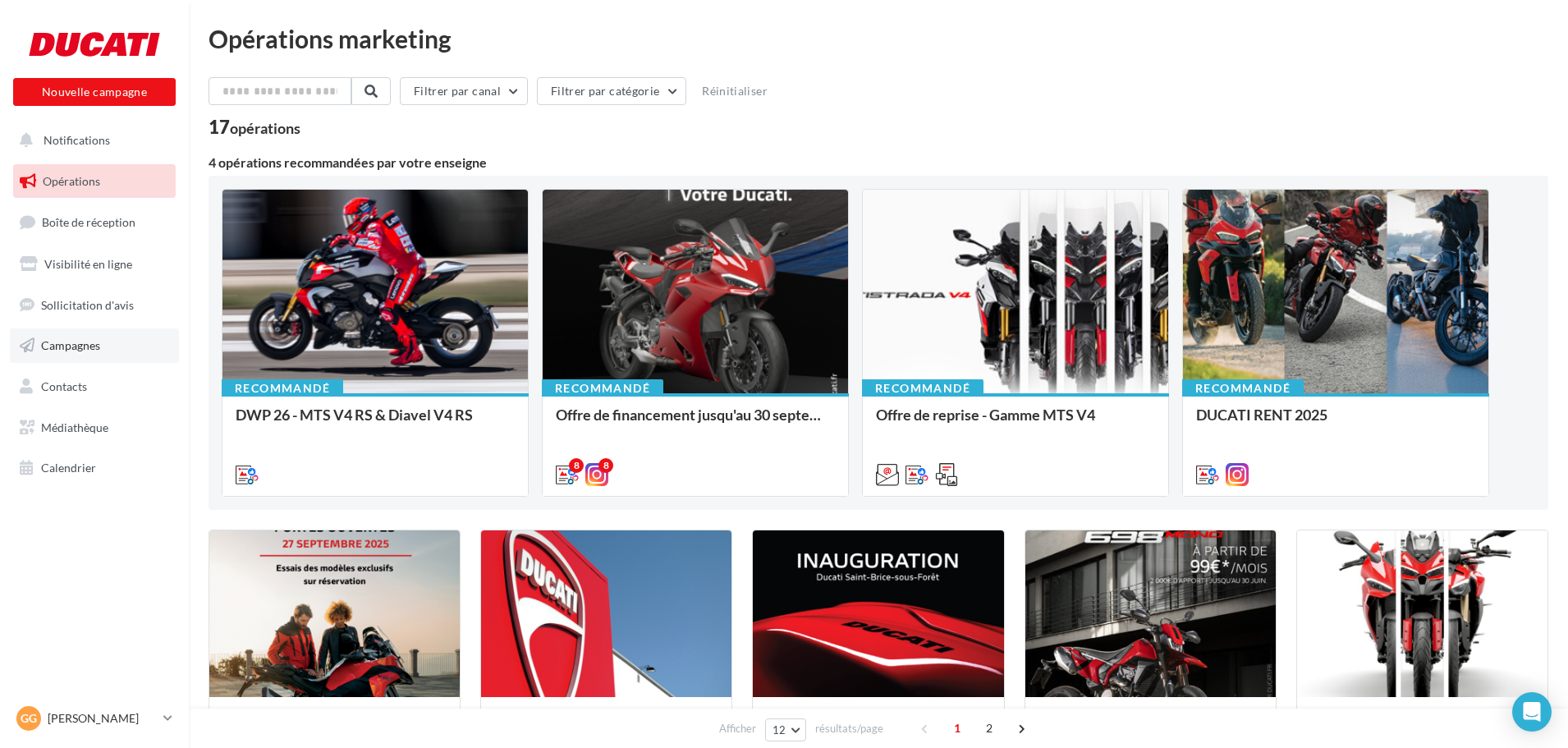
click at [88, 345] on span "Campagnes" at bounding box center [70, 345] width 59 height 14
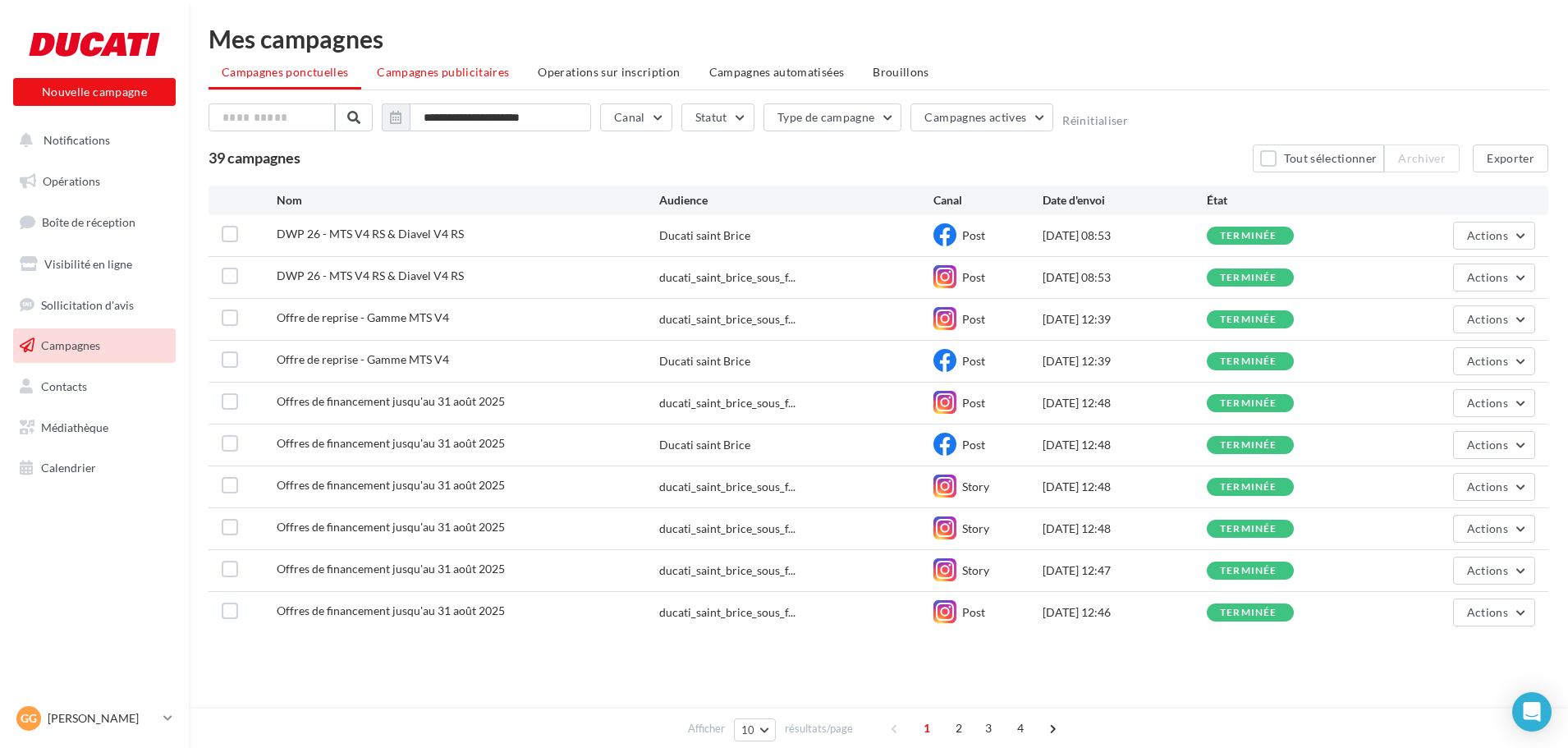
click at [428, 76] on span "Campagnes publicitaires" at bounding box center [443, 72] width 132 height 14
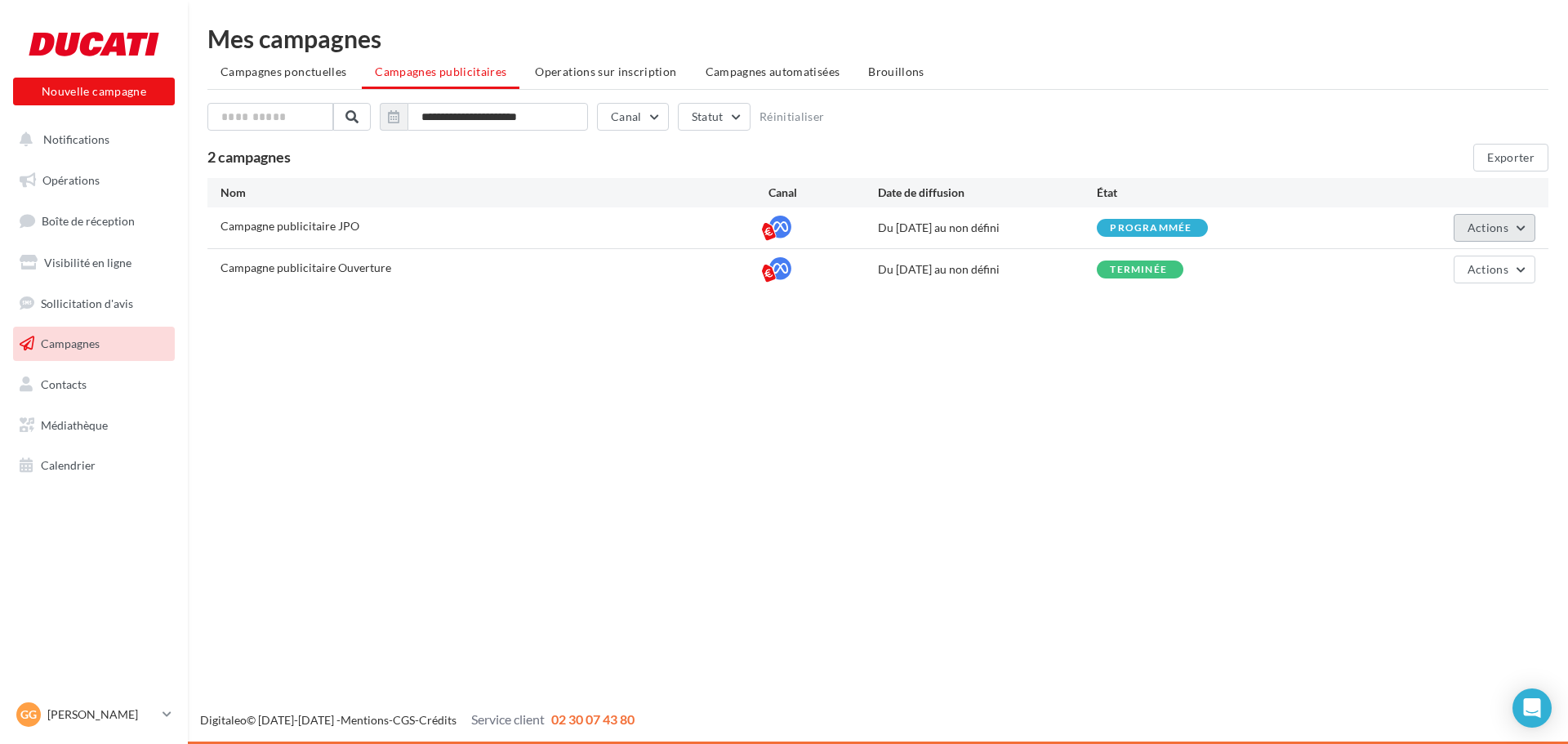
click at [1508, 232] on span "Actions" at bounding box center [1488, 226] width 41 height 14
click at [1453, 311] on button "Voir les résultats" at bounding box center [1453, 308] width 163 height 42
